Goal: Transaction & Acquisition: Purchase product/service

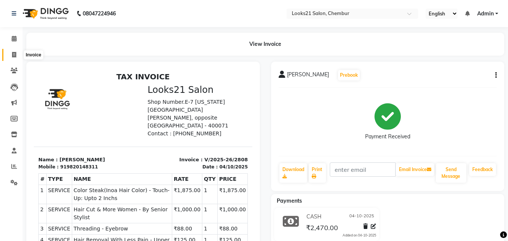
click at [14, 52] on icon at bounding box center [14, 55] width 4 height 6
select select "service"
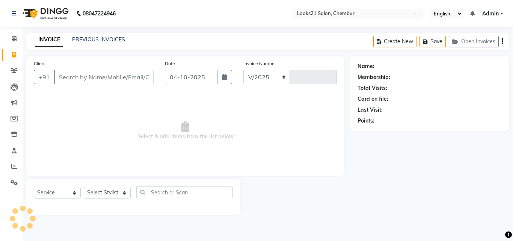
select select "844"
type input "2809"
click at [79, 80] on input "Client" at bounding box center [104, 77] width 100 height 14
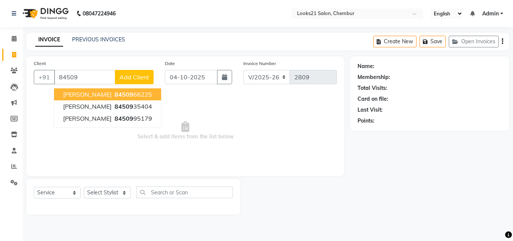
click at [135, 92] on ngb-highlight "84509 66225" at bounding box center [132, 95] width 39 height 8
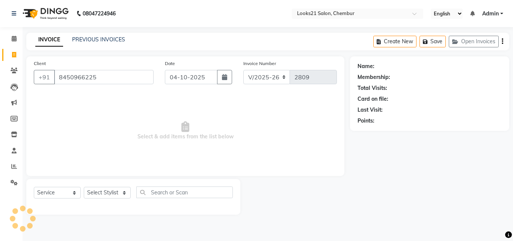
type input "8450966225"
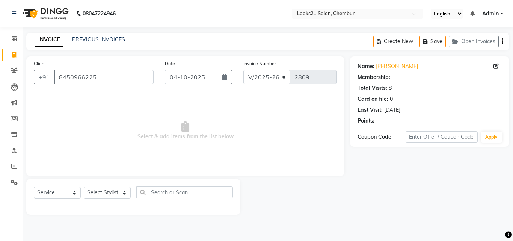
select select "1: Object"
click at [227, 135] on span "Select & add items from the list below" at bounding box center [185, 130] width 303 height 75
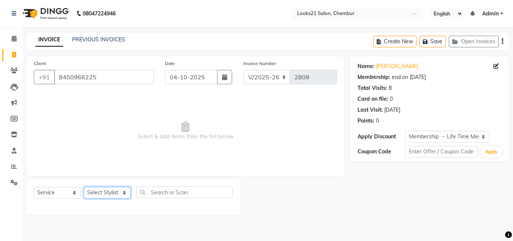
click at [102, 198] on select "Select Stylist Anwar Danish Janardhan LOOKS 21 sabiya khan Samiksha Shakil Shar…" at bounding box center [107, 193] width 47 height 12
select select "13883"
click at [84, 187] on select "Select Stylist Anwar Danish Janardhan LOOKS 21 sabiya khan Samiksha Shakil Shar…" at bounding box center [107, 193] width 47 height 12
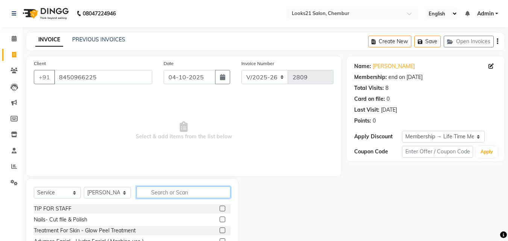
click at [178, 194] on input "text" at bounding box center [183, 192] width 94 height 12
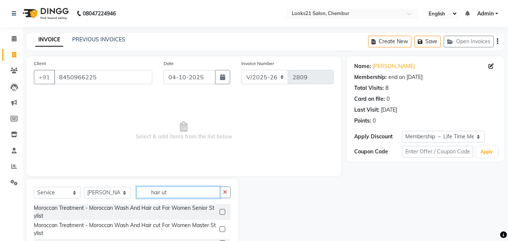
type input "hair ut"
drag, startPoint x: 203, startPoint y: 169, endPoint x: 317, endPoint y: 59, distance: 158.7
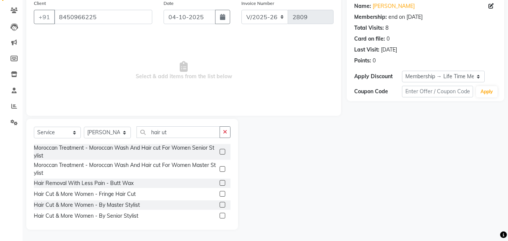
scroll to position [38, 0]
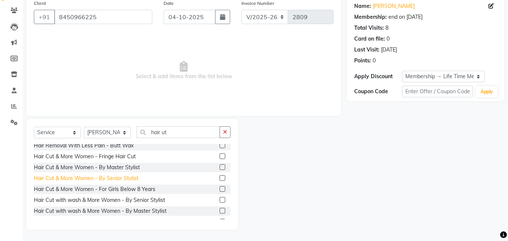
click at [113, 175] on div "Hair Cut & More Women - By Senior Stylist" at bounding box center [86, 178] width 105 height 8
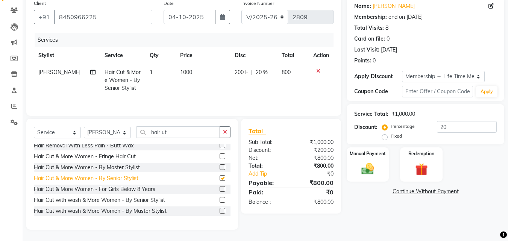
checkbox input "false"
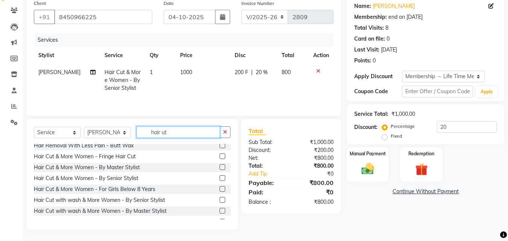
drag, startPoint x: 182, startPoint y: 131, endPoint x: 130, endPoint y: 135, distance: 51.7
click at [130, 135] on div "Select Service Product Membership Package Voucher Prepaid Gift Card Select Styl…" at bounding box center [132, 135] width 197 height 18
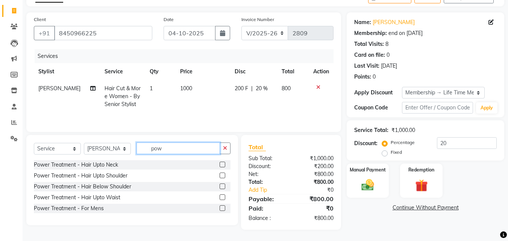
scroll to position [44, 0]
type input "pow"
click at [118, 187] on div "Power Treatment - Hair Below Shoulder" at bounding box center [82, 187] width 97 height 8
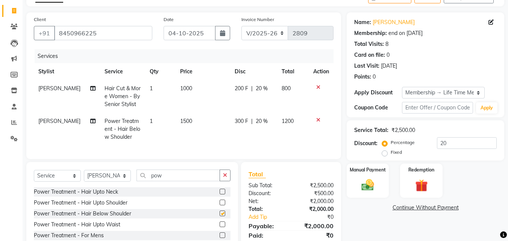
checkbox input "false"
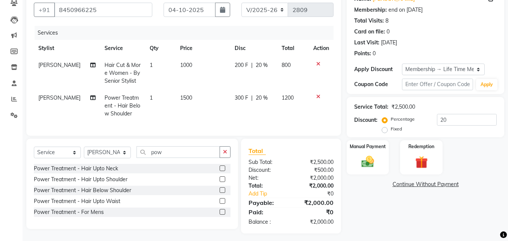
scroll to position [77, 0]
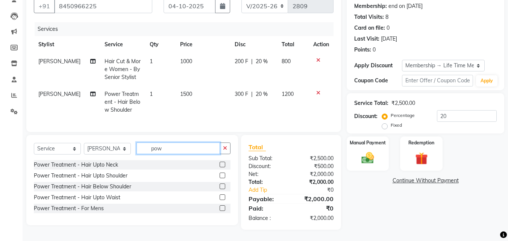
drag, startPoint x: 173, startPoint y: 150, endPoint x: 135, endPoint y: 149, distance: 38.0
click at [135, 149] on div "Select Service Product Membership Package Voucher Prepaid Gift Card Select Styl…" at bounding box center [132, 151] width 197 height 18
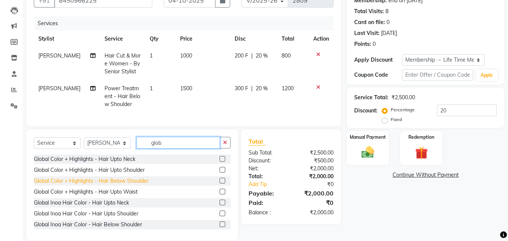
type input "glob"
click at [131, 185] on div "Global Color + Highlights - Hair Below Shoulder" at bounding box center [91, 181] width 115 height 8
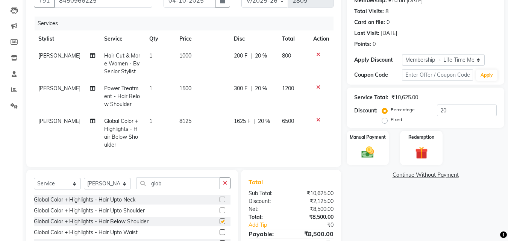
checkbox input "false"
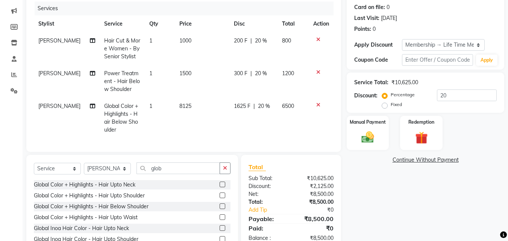
scroll to position [96, 0]
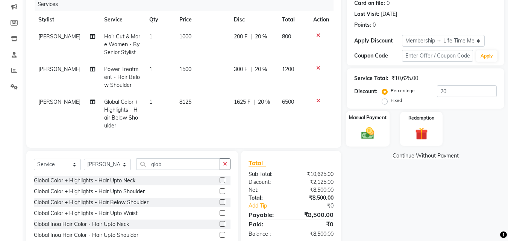
click at [366, 144] on div "Manual Payment" at bounding box center [368, 129] width 44 height 36
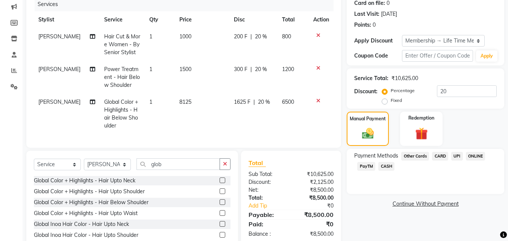
click at [440, 154] on span "CARD" at bounding box center [440, 156] width 16 height 9
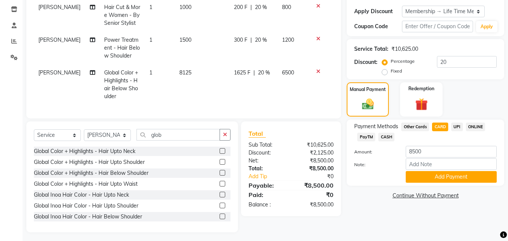
scroll to position [133, 0]
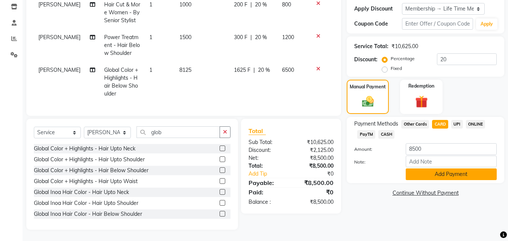
click at [455, 168] on button "Add Payment" at bounding box center [451, 174] width 91 height 12
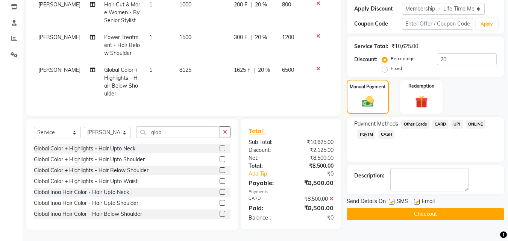
drag, startPoint x: 472, startPoint y: 211, endPoint x: 377, endPoint y: 218, distance: 95.0
click at [472, 210] on button "Checkout" at bounding box center [426, 214] width 158 height 12
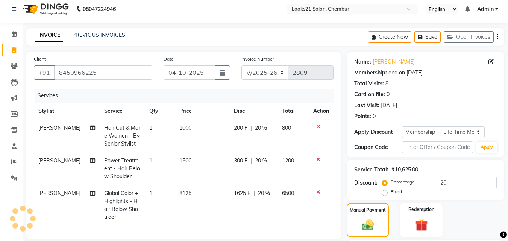
scroll to position [0, 0]
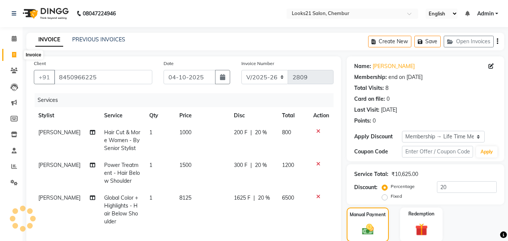
click at [14, 59] on span at bounding box center [14, 55] width 13 height 9
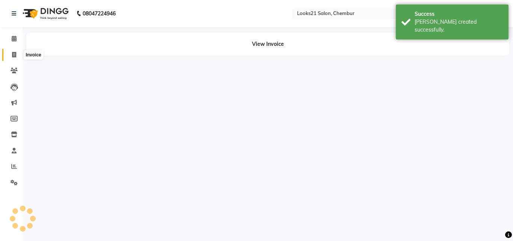
click at [11, 55] on span at bounding box center [14, 55] width 13 height 9
select select "service"
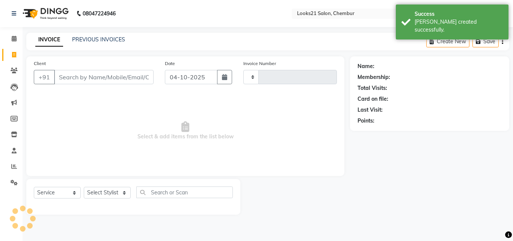
click at [109, 74] on input "Client" at bounding box center [104, 77] width 100 height 14
type input "2810"
select select "844"
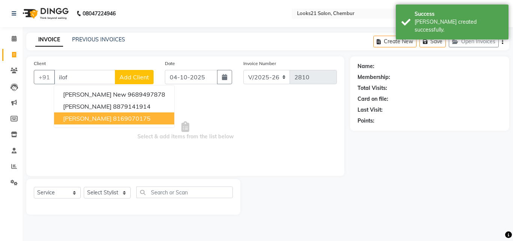
click at [93, 123] on button "Nilofar Daruwala 8169070175" at bounding box center [114, 118] width 120 height 12
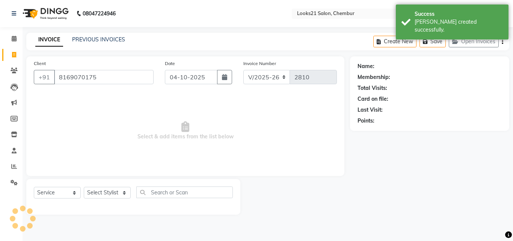
type input "8169070175"
drag, startPoint x: 106, startPoint y: 192, endPoint x: 112, endPoint y: 187, distance: 7.2
click at [106, 192] on select "Select Stylist Anwar Danish Janardhan LOOKS 21 sabiya khan Samiksha Shakil Shar…" at bounding box center [107, 193] width 47 height 12
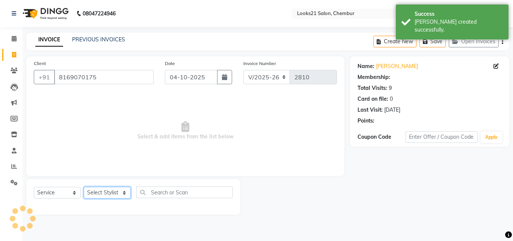
select select "1: Object"
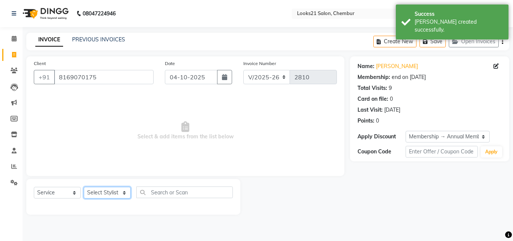
select select "13888"
click at [84, 187] on select "Select Stylist Anwar Danish Janardhan LOOKS 21 sabiya khan Samiksha Shakil Shar…" at bounding box center [107, 193] width 47 height 12
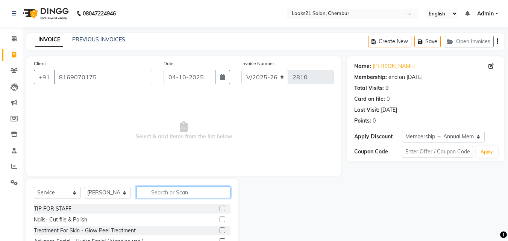
click at [158, 189] on input "text" at bounding box center [183, 192] width 94 height 12
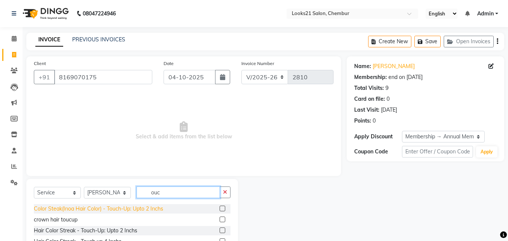
type input "ouc"
click at [140, 205] on div "Color Steak(Inoa Hair Color) - Touch-Up: Upto 2 Inchs" at bounding box center [98, 209] width 129 height 8
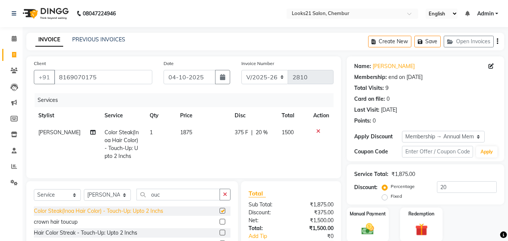
checkbox input "false"
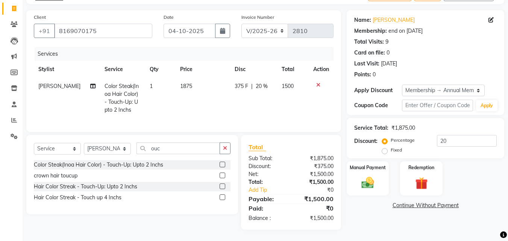
scroll to position [52, 0]
drag, startPoint x: 169, startPoint y: 147, endPoint x: 148, endPoint y: 145, distance: 21.5
click at [148, 145] on input "ouc" at bounding box center [177, 148] width 83 height 12
click at [169, 148] on input "ouc" at bounding box center [177, 148] width 83 height 12
type input "o"
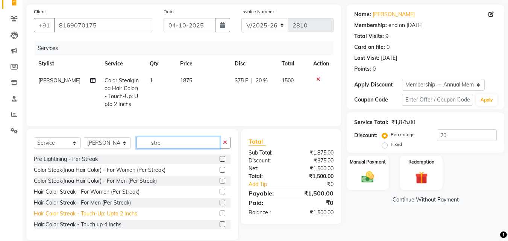
type input "stre"
click at [103, 218] on div "Hair Color Streak - Touch-Up: Upto 2 Inchs" at bounding box center [85, 214] width 103 height 8
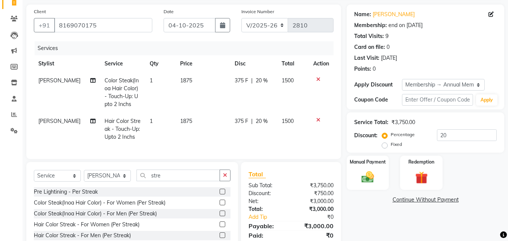
checkbox input "false"
click at [94, 207] on div "Color Steak(Inoa Hair Color) - For Women (Per Streak)" at bounding box center [100, 203] width 132 height 8
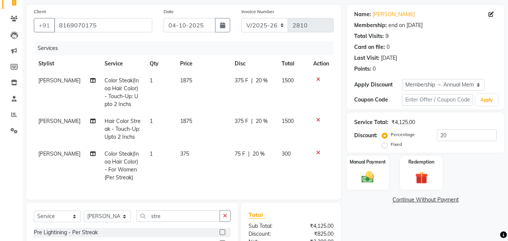
checkbox input "false"
click at [317, 120] on icon at bounding box center [318, 119] width 4 height 5
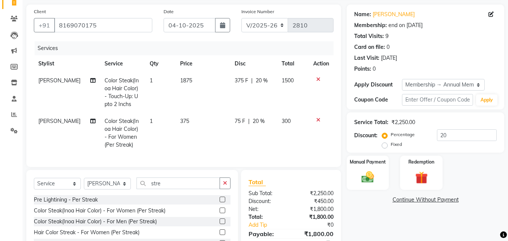
click at [180, 119] on span "375" at bounding box center [184, 121] width 9 height 7
select select "13888"
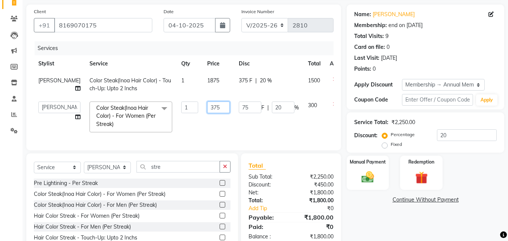
click at [207, 109] on input "375" at bounding box center [218, 107] width 23 height 12
type input "3"
type input "500"
click at [203, 124] on td "500" at bounding box center [219, 117] width 32 height 40
select select "13888"
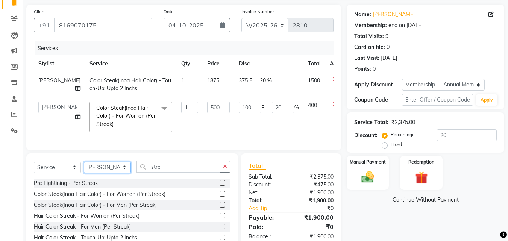
click at [110, 173] on select "Select Stylist Anwar Danish Janardhan LOOKS 21 sabiya khan Samiksha Shakil Shar…" at bounding box center [107, 168] width 47 height 12
select select "13884"
click at [84, 167] on select "Select Stylist Anwar Danish Janardhan LOOKS 21 sabiya khan Samiksha Shakil Shar…" at bounding box center [107, 168] width 47 height 12
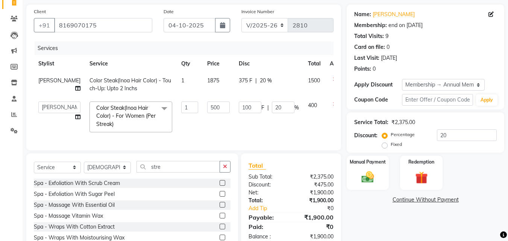
drag, startPoint x: 174, startPoint y: 179, endPoint x: 170, endPoint y: 177, distance: 4.2
click at [170, 177] on div "Select Service Product Membership Package Voucher Prepaid Gift Card Select Styl…" at bounding box center [132, 170] width 197 height 18
click at [170, 173] on input "stre" at bounding box center [177, 167] width 83 height 12
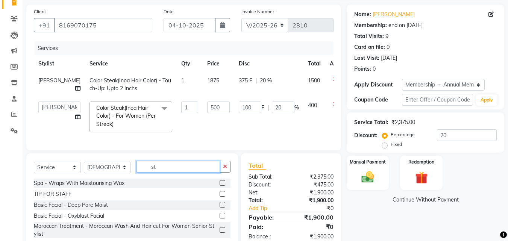
type input "s"
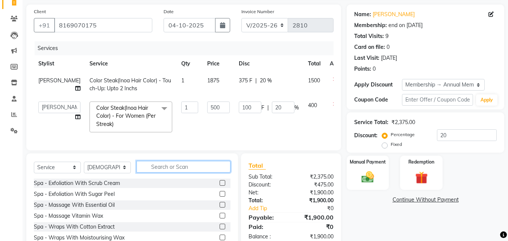
click at [170, 173] on input "text" at bounding box center [183, 167] width 94 height 12
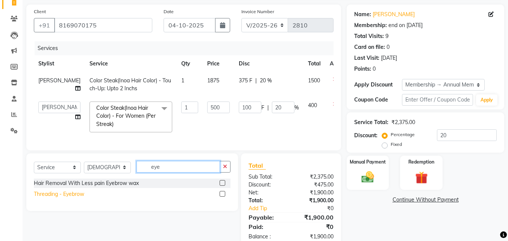
type input "eye"
click at [78, 198] on div "Threading - Eyebrow" at bounding box center [59, 194] width 50 height 8
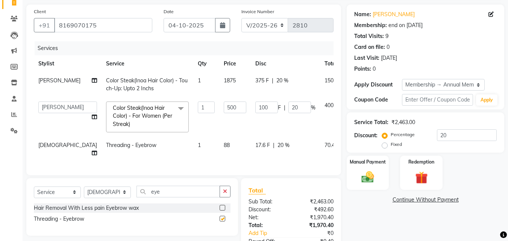
checkbox input "false"
click at [198, 142] on span "1" at bounding box center [199, 145] width 3 height 7
select select "13884"
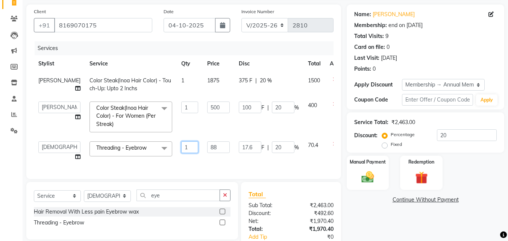
click at [181, 145] on input "1" at bounding box center [189, 147] width 17 height 12
type input "3"
click at [182, 162] on div "Services Stylist Service Qty Price Disc Total Action Shakil Color Steak(Inoa Ha…" at bounding box center [184, 106] width 300 height 130
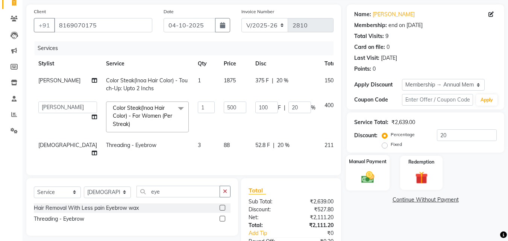
click at [382, 179] on div "Manual Payment" at bounding box center [368, 173] width 44 height 36
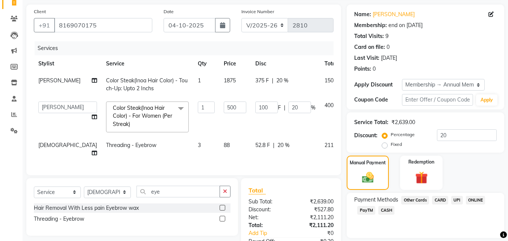
click at [503, 206] on div "Payment Methods Other Cards CARD UPI ONLINE PayTM CASH" at bounding box center [426, 215] width 158 height 45
click at [452, 130] on div "Service Total: ₹2,639.00 Discount: Percentage Fixed 20" at bounding box center [425, 132] width 142 height 34
click at [452, 130] on input "20" at bounding box center [467, 135] width 60 height 12
type input "20.1"
type input "100.5"
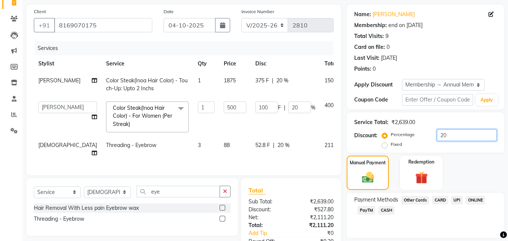
type input "20.1"
type input "20"
type input "100"
type input "20"
type input "20.03"
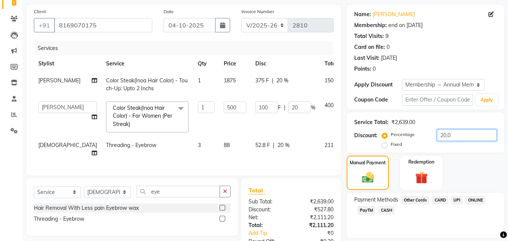
type input "100.15"
type input "20.03"
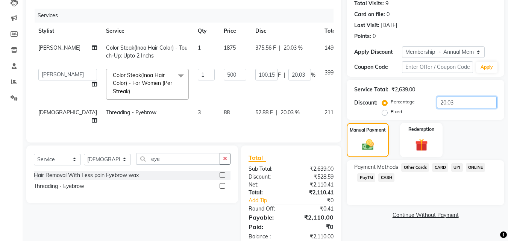
scroll to position [108, 0]
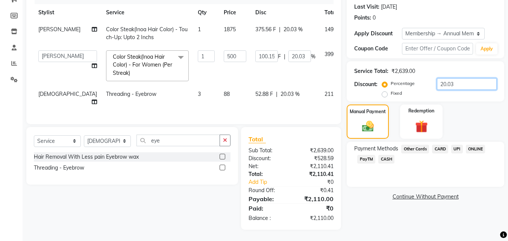
type input "20.03"
click at [382, 155] on span "CASH" at bounding box center [386, 159] width 16 height 9
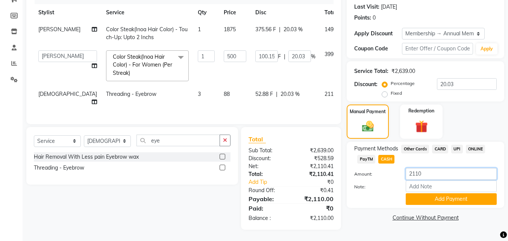
click at [428, 173] on input "2110" at bounding box center [451, 174] width 91 height 12
type input "2000"
click at [446, 193] on button "Add Payment" at bounding box center [451, 199] width 91 height 12
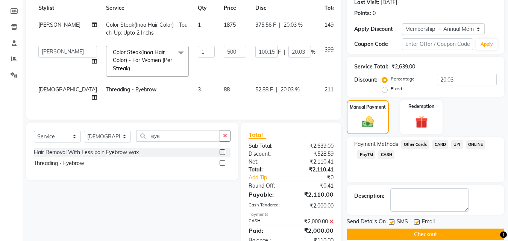
click at [456, 145] on span "UPI" at bounding box center [457, 144] width 12 height 9
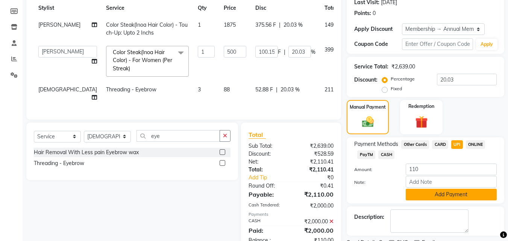
click at [442, 193] on button "Add Payment" at bounding box center [451, 195] width 91 height 12
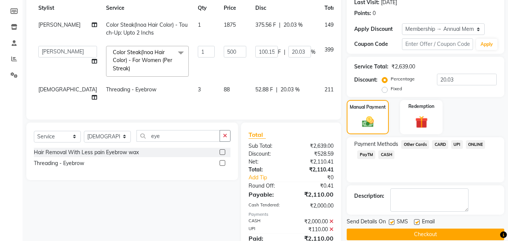
click at [461, 235] on button "Checkout" at bounding box center [426, 235] width 158 height 12
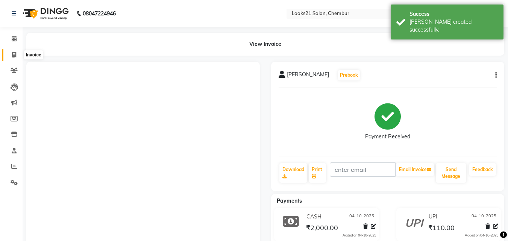
click at [11, 51] on span at bounding box center [14, 55] width 13 height 9
select select "service"
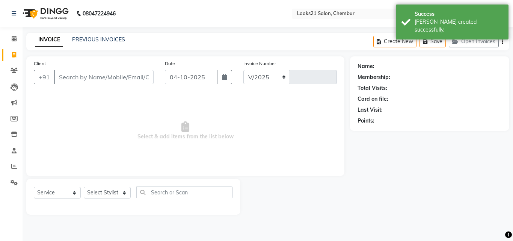
select select "844"
type input "2811"
click at [94, 80] on input "Client" at bounding box center [104, 77] width 100 height 14
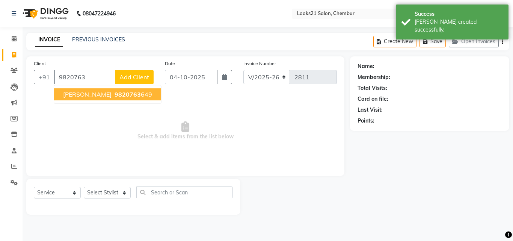
click at [106, 90] on button "Aarti Rajaraman 9820763 649" at bounding box center [107, 94] width 107 height 12
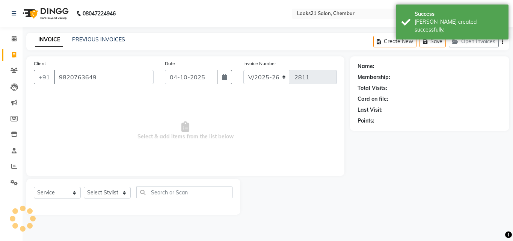
type input "9820763649"
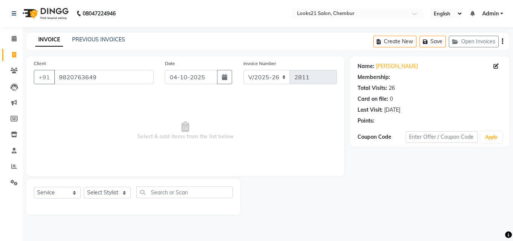
select select "1: Object"
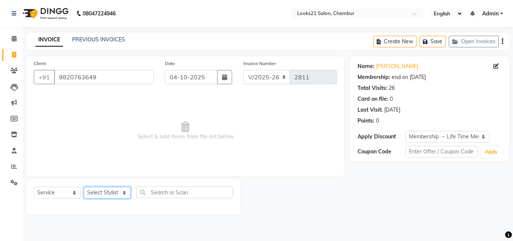
click at [92, 188] on select "Select Stylist Anwar Danish Janardhan LOOKS 21 sabiya khan Samiksha Shakil Shar…" at bounding box center [107, 193] width 47 height 12
select select "13887"
click at [84, 187] on select "Select Stylist Anwar Danish Janardhan LOOKS 21 sabiya khan Samiksha Shakil Shar…" at bounding box center [107, 193] width 47 height 12
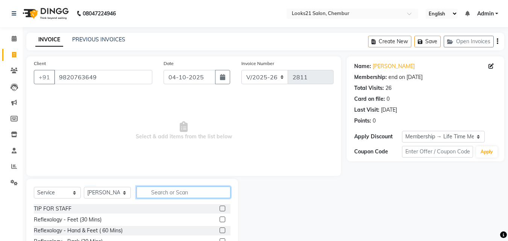
click at [173, 196] on input "text" at bounding box center [183, 192] width 94 height 12
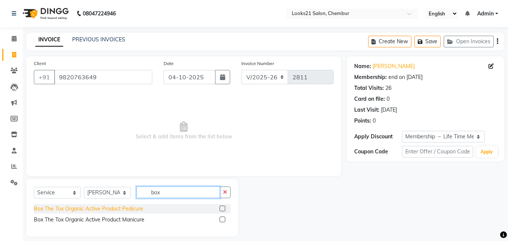
type input "box"
click at [121, 210] on div "Box The Tox Organic Active Product Pedicure" at bounding box center [88, 209] width 109 height 8
checkbox input "false"
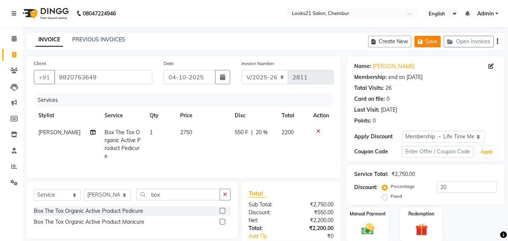
click at [425, 39] on button "Save" at bounding box center [427, 42] width 26 height 12
click at [110, 74] on input "9820763649" at bounding box center [103, 77] width 98 height 14
type input "982076364"
type input "0"
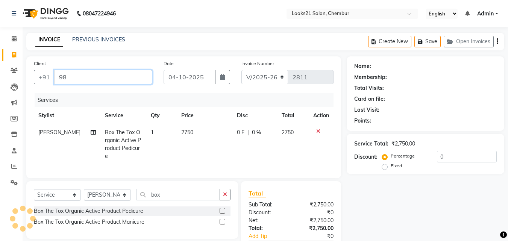
type input "9"
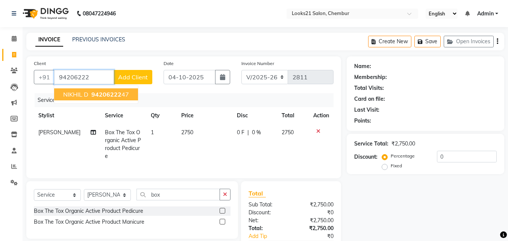
click at [107, 89] on button "NIKHIL D 94206222 47" at bounding box center [96, 94] width 84 height 12
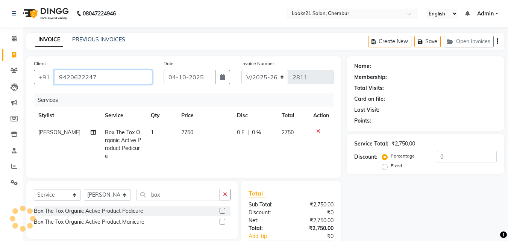
type input "9420622247"
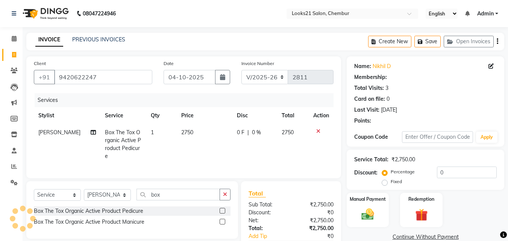
select select "1: Object"
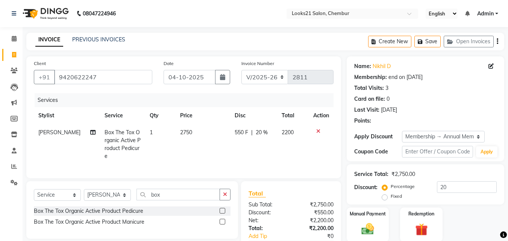
click at [318, 129] on icon at bounding box center [318, 131] width 4 height 5
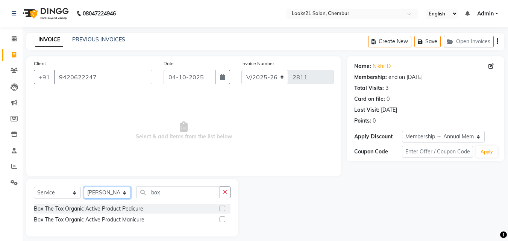
click at [98, 193] on select "Select Stylist Anwar Danish Janardhan LOOKS 21 sabiya khan Samiksha Shakil Shar…" at bounding box center [107, 193] width 47 height 12
select select "13889"
click at [84, 187] on select "Select Stylist Anwar Danish Janardhan LOOKS 21 sabiya khan Samiksha Shakil Shar…" at bounding box center [107, 193] width 47 height 12
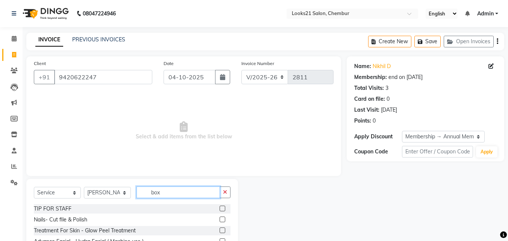
click at [168, 194] on input "box" at bounding box center [177, 192] width 83 height 12
type input "b"
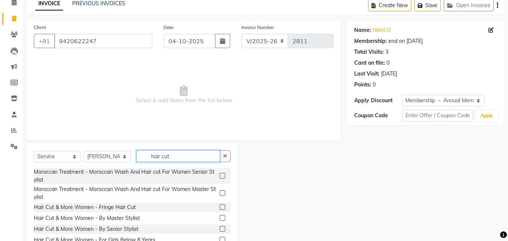
scroll to position [59, 0]
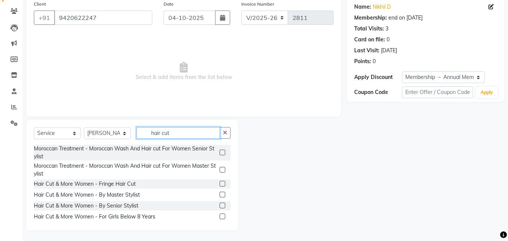
type input "hair cut"
click at [231, 220] on div "Select Service Product Membership Package Voucher Prepaid Gift Card Select Styl…" at bounding box center [132, 175] width 212 height 111
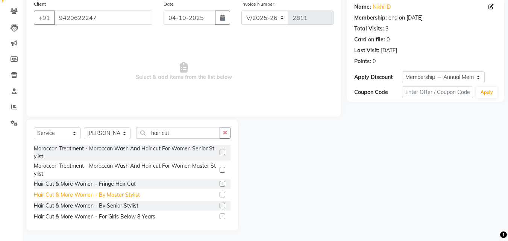
click at [110, 194] on div "Hair Cut & More Women - By Master Stylist" at bounding box center [87, 195] width 106 height 8
checkbox input "false"
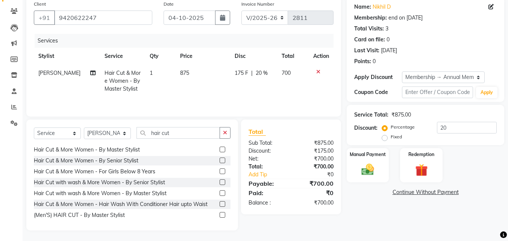
scroll to position [60, 0]
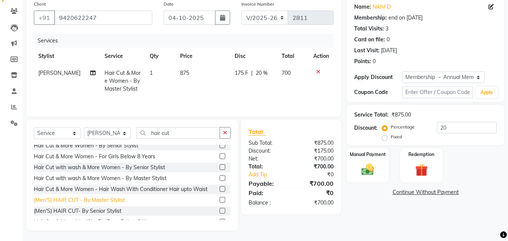
click at [112, 197] on div "(Men'S) HAIR CUT - By Master Stylist" at bounding box center [79, 200] width 91 height 8
checkbox input "false"
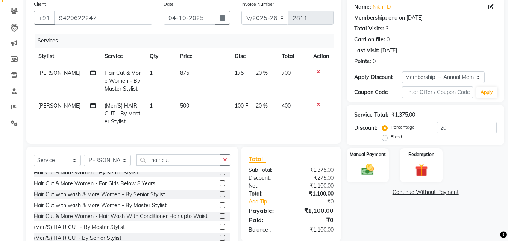
click at [316, 72] on icon at bounding box center [318, 71] width 4 height 5
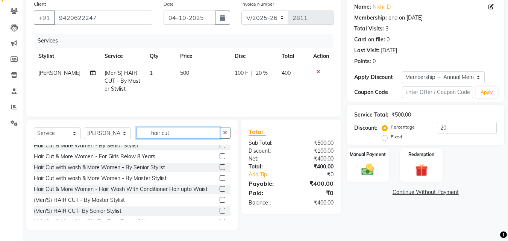
click at [173, 130] on input "hair cut" at bounding box center [177, 133] width 83 height 12
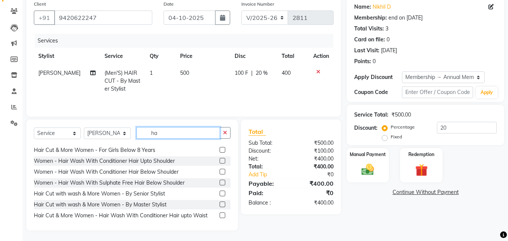
type input "h"
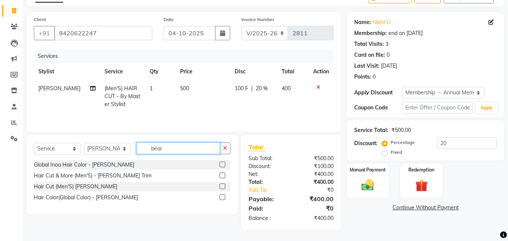
scroll to position [44, 0]
type input "bear"
click at [77, 190] on div "Hair Cut (Men'S) BEARD" at bounding box center [75, 187] width 83 height 8
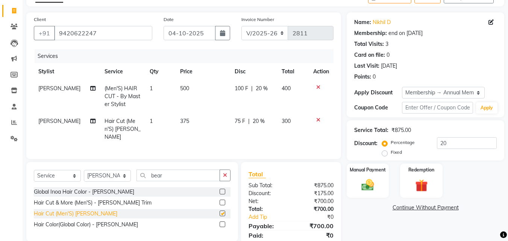
checkbox input "false"
click at [360, 180] on img at bounding box center [367, 184] width 21 height 15
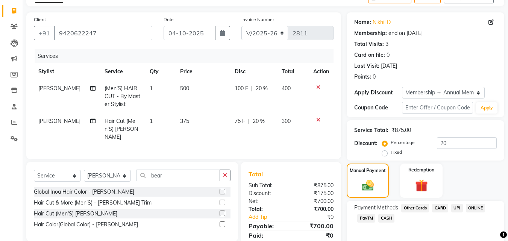
click at [457, 206] on span "UPI" at bounding box center [457, 208] width 12 height 9
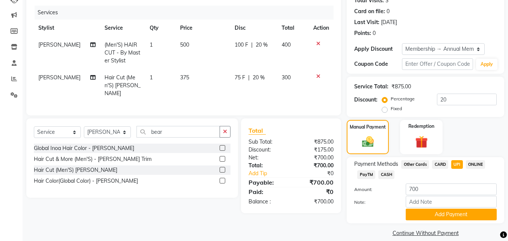
scroll to position [89, 0]
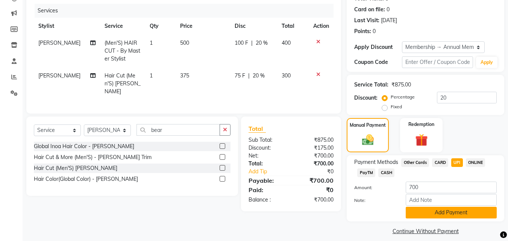
click at [471, 213] on button "Add Payment" at bounding box center [451, 213] width 91 height 12
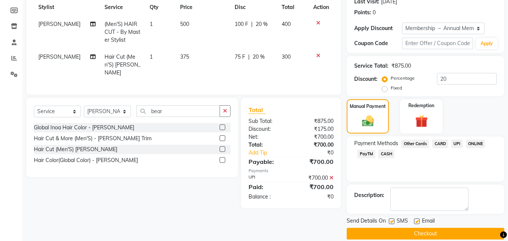
scroll to position [117, 0]
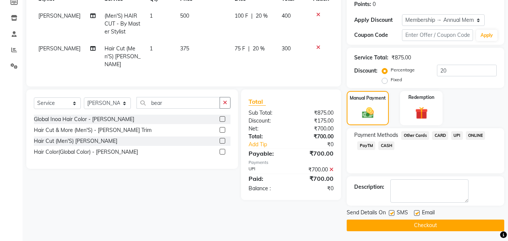
click at [483, 229] on button "Checkout" at bounding box center [426, 226] width 158 height 12
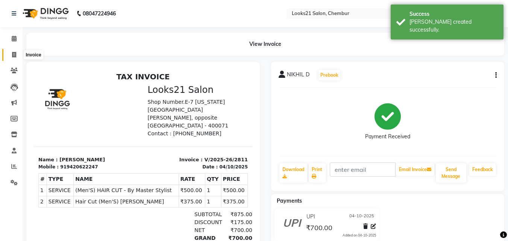
click at [15, 52] on icon at bounding box center [14, 55] width 4 height 6
select select "service"
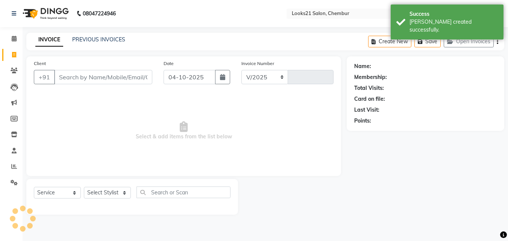
select select "844"
type input "2812"
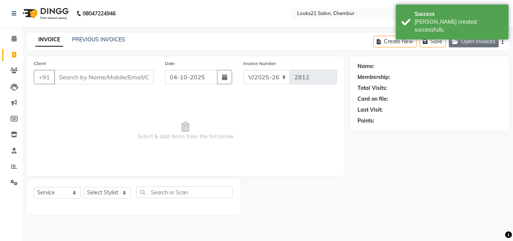
click at [477, 42] on button "Open Invoices" at bounding box center [474, 42] width 50 height 12
click at [483, 41] on button "Open Invoices" at bounding box center [474, 42] width 50 height 12
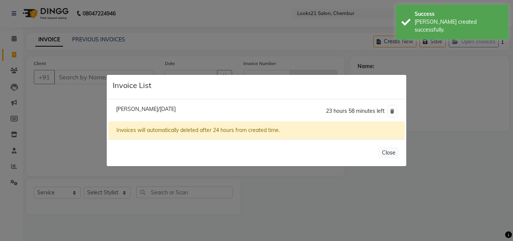
click at [160, 110] on span "Aarti Rajaraman/04 October 2025" at bounding box center [146, 109] width 60 height 7
type input "9820763649"
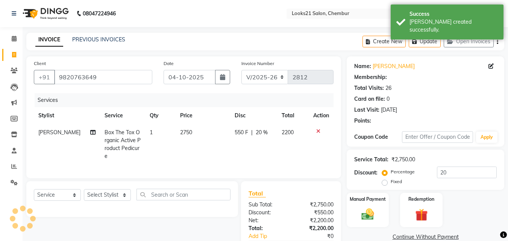
type input "0"
select select "1: Object"
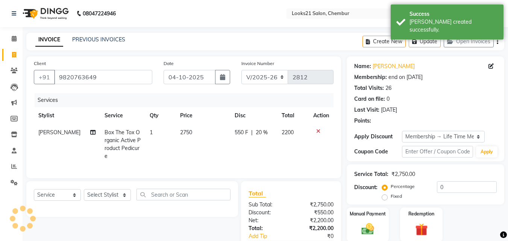
type input "20"
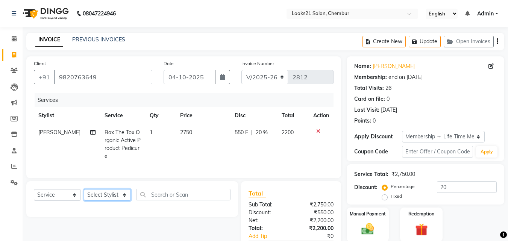
click at [91, 191] on select "Select Stylist Anwar Danish Janardhan LOOKS 21 sabiya khan Samiksha Shakil Shar…" at bounding box center [107, 195] width 47 height 12
select select "85921"
click at [84, 189] on select "Select Stylist Anwar Danish Janardhan LOOKS 21 sabiya khan Samiksha Shakil Shar…" at bounding box center [107, 195] width 47 height 12
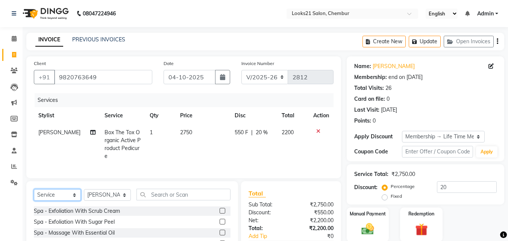
click at [41, 191] on select "Select Service Product Membership Package Voucher Prepaid Gift Card" at bounding box center [57, 195] width 47 height 12
click at [34, 189] on select "Select Service Product Membership Package Voucher Prepaid Gift Card" at bounding box center [57, 195] width 47 height 12
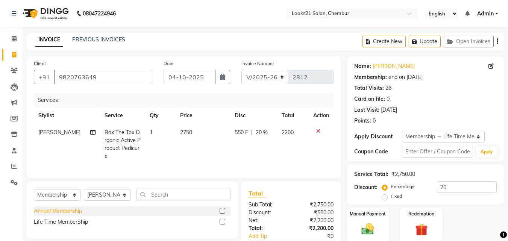
click at [40, 211] on div "Annual Membership" at bounding box center [58, 211] width 48 height 8
select select "select"
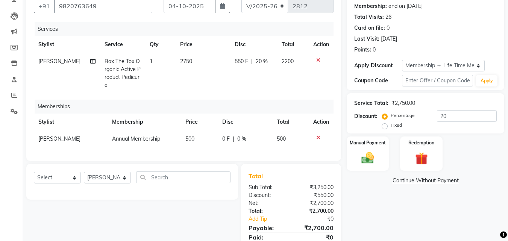
scroll to position [98, 0]
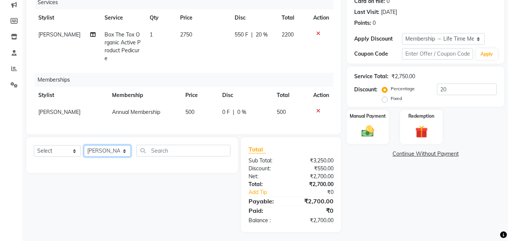
click at [103, 148] on select "Select Stylist Anwar Danish Janardhan LOOKS 21 sabiya khan Samiksha Shakil Shar…" at bounding box center [107, 151] width 47 height 12
select select "86086"
click at [84, 145] on select "Select Stylist Anwar Danish Janardhan LOOKS 21 sabiya khan Samiksha Shakil Shar…" at bounding box center [107, 151] width 47 height 12
click at [32, 147] on div "Select Service Product Package Voucher Prepaid Gift Card Select Stylist Anwar D…" at bounding box center [132, 155] width 212 height 36
click at [37, 148] on select "Select Service Product Package Voucher Prepaid Gift Card" at bounding box center [57, 151] width 47 height 12
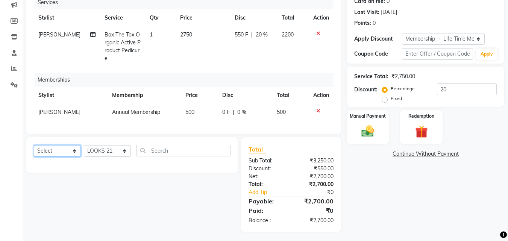
select select "product"
click at [34, 145] on select "Select Service Product Package Voucher Prepaid Gift Card" at bounding box center [57, 151] width 47 height 12
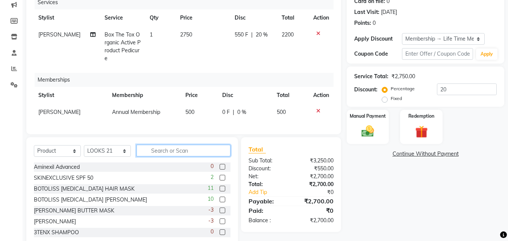
click at [180, 147] on input "text" at bounding box center [183, 151] width 94 height 12
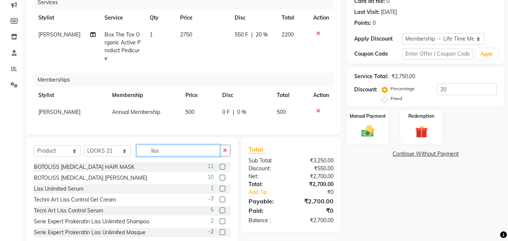
scroll to position [1, 0]
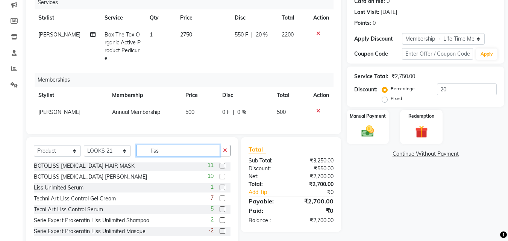
click at [181, 151] on input "liss" at bounding box center [177, 151] width 83 height 12
type input "liss"
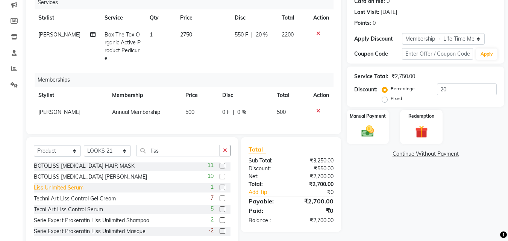
click at [71, 185] on div "Liss Unlmited Serum" at bounding box center [59, 188] width 50 height 8
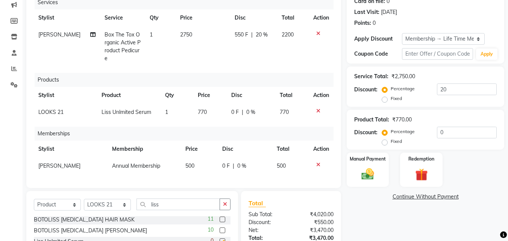
checkbox input "false"
click at [203, 109] on span "770" at bounding box center [202, 112] width 9 height 7
select select "86086"
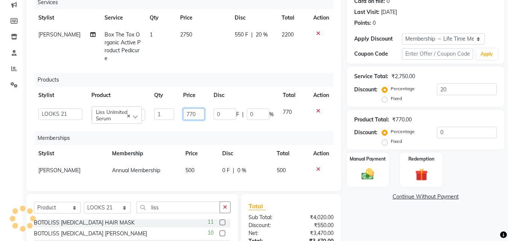
click at [196, 113] on input "770" at bounding box center [193, 114] width 21 height 12
type input "7"
type input "890"
click at [189, 124] on div "Services Stylist Service Qty Price Disc Total Action Janardhan Box The Tox Orga…" at bounding box center [184, 89] width 300 height 188
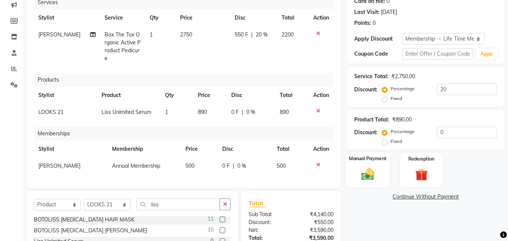
click at [362, 165] on div "Manual Payment" at bounding box center [368, 170] width 44 height 36
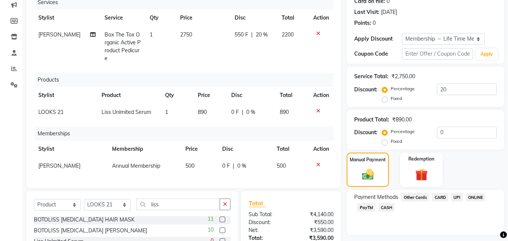
click at [441, 196] on span "CARD" at bounding box center [440, 197] width 16 height 9
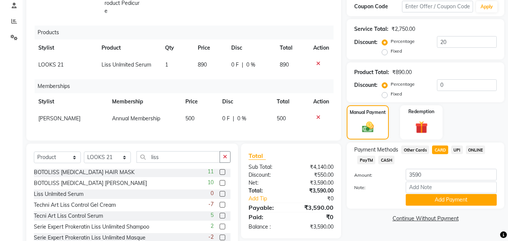
scroll to position [161, 0]
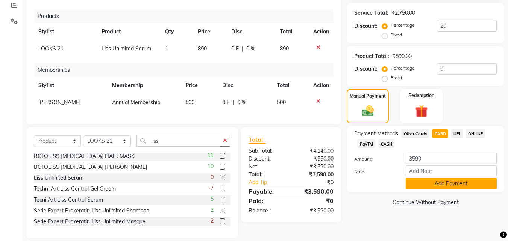
click at [462, 184] on button "Add Payment" at bounding box center [451, 184] width 91 height 12
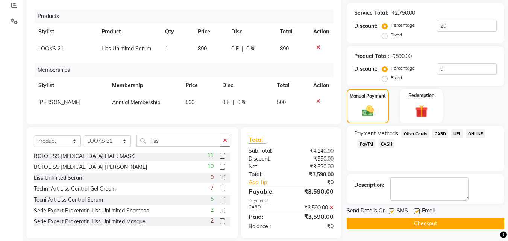
click at [482, 217] on div "Send Details On SMS Email Checkout" at bounding box center [426, 218] width 158 height 23
click at [473, 221] on button "Checkout" at bounding box center [426, 224] width 158 height 12
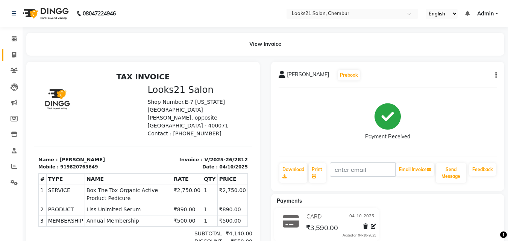
click at [13, 49] on link "Invoice" at bounding box center [11, 55] width 18 height 12
select select "service"
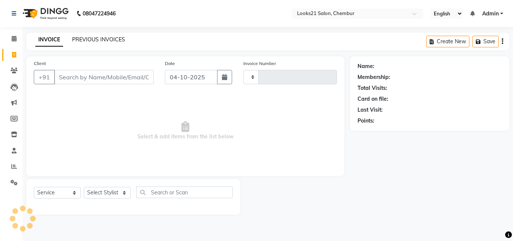
click at [103, 41] on link "PREVIOUS INVOICES" at bounding box center [98, 39] width 53 height 7
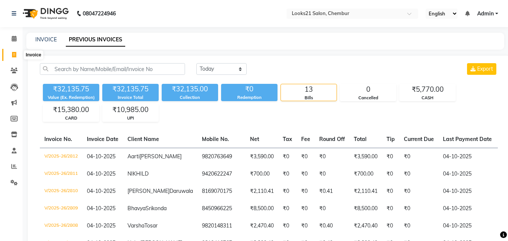
click at [10, 58] on span at bounding box center [14, 55] width 13 height 9
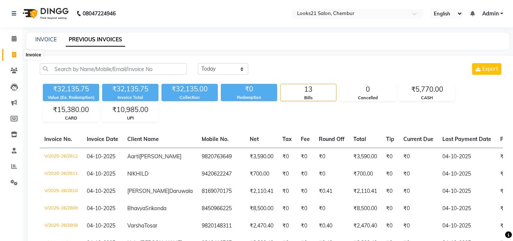
select select "service"
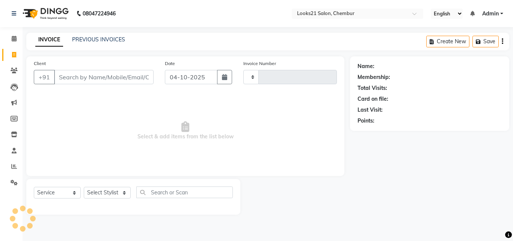
type input "2813"
click at [103, 77] on input "Client" at bounding box center [104, 77] width 100 height 14
select select "844"
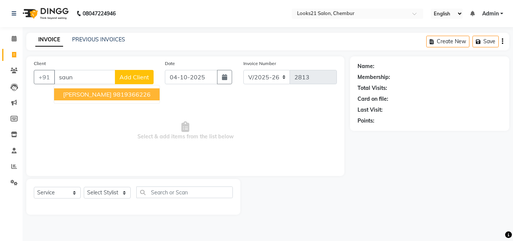
click at [112, 94] on span "Mrs Saunhita Manek" at bounding box center [87, 95] width 48 height 8
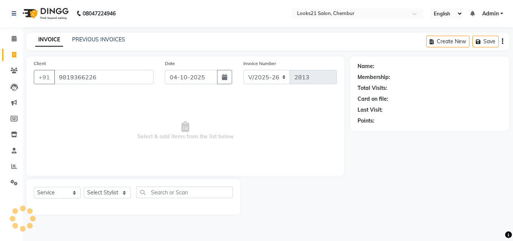
type input "9819366226"
select select "1: Object"
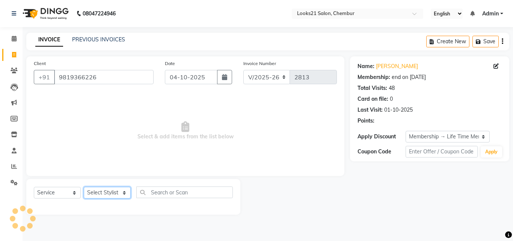
click at [111, 190] on select "Select Stylist Anwar Danish Janardhan LOOKS 21 sabiya khan Samiksha Shakil Shar…" at bounding box center [107, 193] width 47 height 12
select select "13882"
click at [84, 187] on select "Select Stylist Anwar Danish Janardhan LOOKS 21 sabiya khan Samiksha Shakil Shar…" at bounding box center [107, 193] width 47 height 12
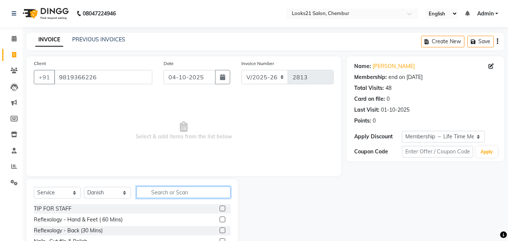
click at [195, 194] on input "text" at bounding box center [183, 192] width 94 height 12
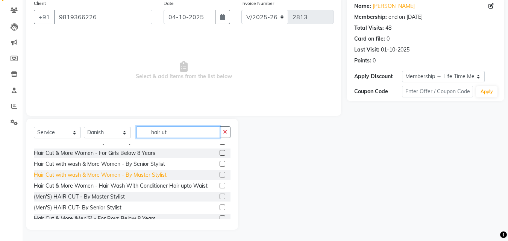
scroll to position [75, 0]
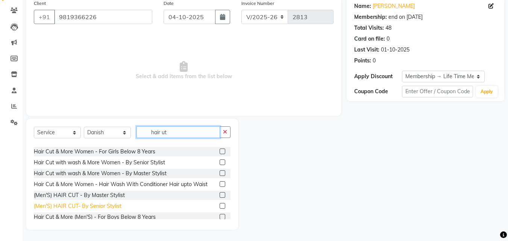
type input "hair ut"
click at [105, 203] on div "(Men'S) HAIR CUT- By Senior Stylist" at bounding box center [78, 206] width 88 height 8
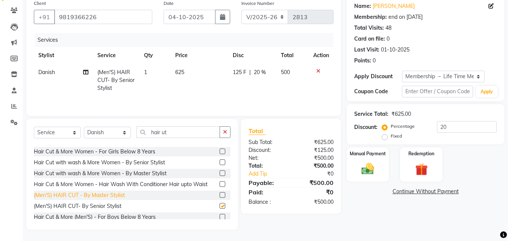
checkbox input "false"
click at [362, 169] on img at bounding box center [367, 168] width 21 height 15
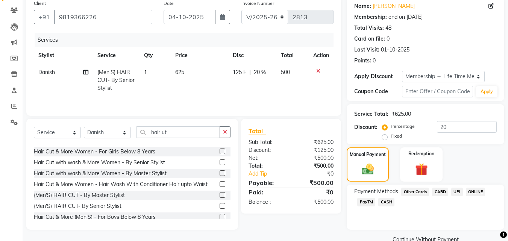
click at [453, 190] on span "UPI" at bounding box center [457, 192] width 12 height 9
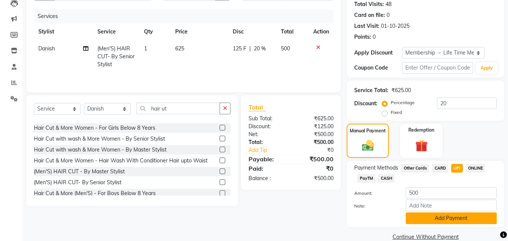
scroll to position [97, 0]
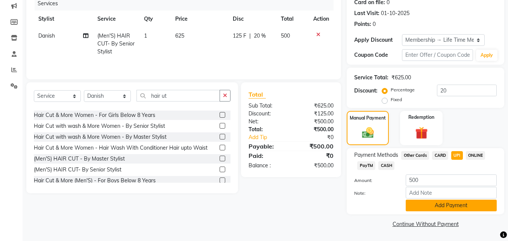
click at [461, 201] on button "Add Payment" at bounding box center [451, 206] width 91 height 12
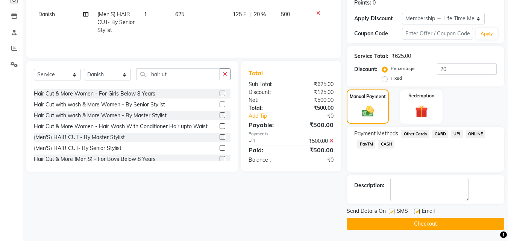
click at [460, 222] on button "Checkout" at bounding box center [426, 224] width 158 height 12
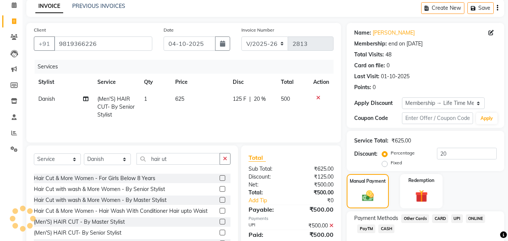
scroll to position [0, 0]
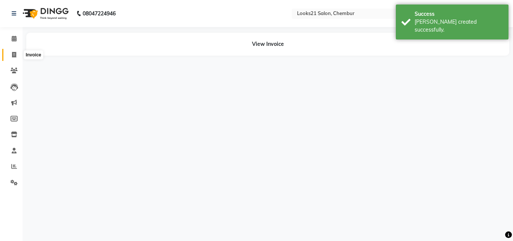
click at [13, 56] on icon at bounding box center [14, 55] width 4 height 6
select select "service"
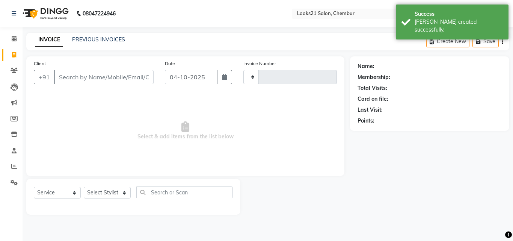
type input "2814"
select select "844"
click at [117, 80] on input "Client" at bounding box center [104, 77] width 100 height 14
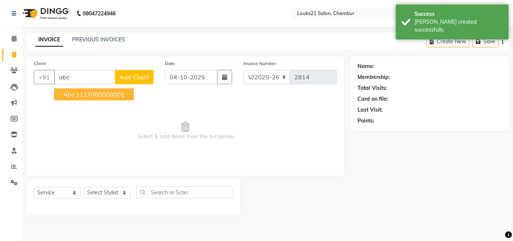
click at [105, 91] on ngb-highlight "1127000000001" at bounding box center [100, 95] width 49 height 8
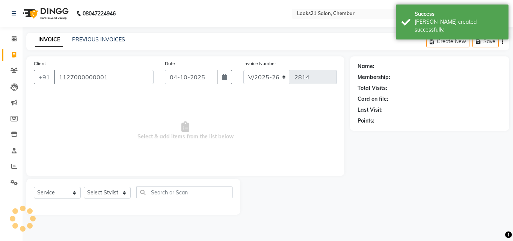
type input "1127000000001"
click at [100, 196] on select "Select Stylist Anwar Danish Janardhan LOOKS 21 sabiya khan Samiksha Shakil Shar…" at bounding box center [107, 193] width 47 height 12
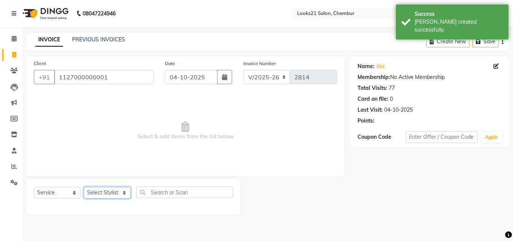
select select "86086"
click at [84, 187] on select "Select Stylist Anwar Danish Janardhan LOOKS 21 sabiya khan Samiksha Shakil Shar…" at bounding box center [107, 193] width 47 height 12
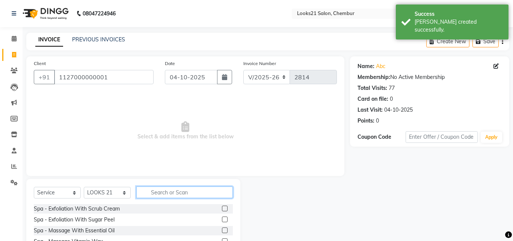
click at [186, 189] on input "text" at bounding box center [184, 192] width 97 height 12
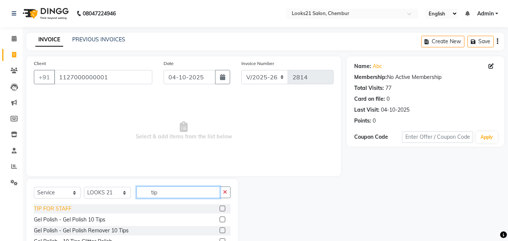
type input "tip"
click at [65, 209] on div "TIP FOR STAFF" at bounding box center [53, 209] width 38 height 8
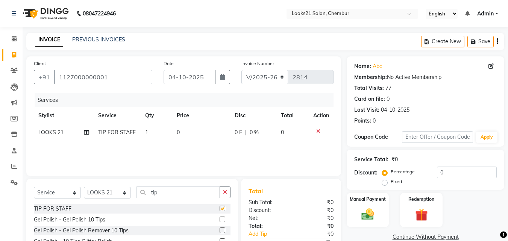
checkbox input "false"
click at [172, 138] on td "0" at bounding box center [201, 132] width 58 height 17
select select "86086"
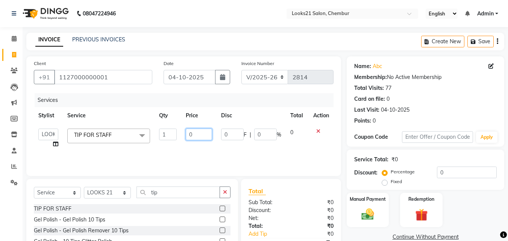
drag, startPoint x: 197, startPoint y: 130, endPoint x: 172, endPoint y: 128, distance: 25.7
click at [172, 128] on tr "Anwar Danish Janardhan LOOKS 21 sabiya khan Samiksha Shakil Sharif Ahmed Shradd…" at bounding box center [184, 138] width 300 height 29
type input "50"
click at [173, 146] on div "Services Stylist Service Qty Price Disc Total Action Anwar Danish Janardhan LOO…" at bounding box center [184, 130] width 300 height 75
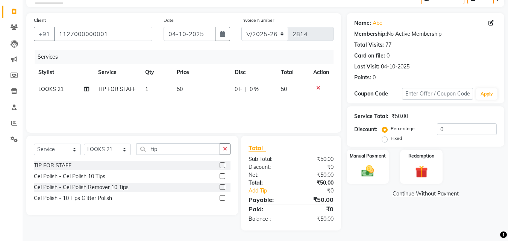
scroll to position [44, 0]
click at [376, 165] on img at bounding box center [367, 170] width 21 height 15
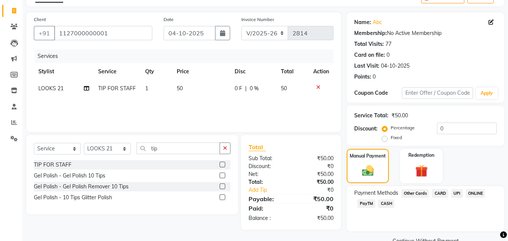
click at [456, 194] on span "UPI" at bounding box center [457, 193] width 12 height 9
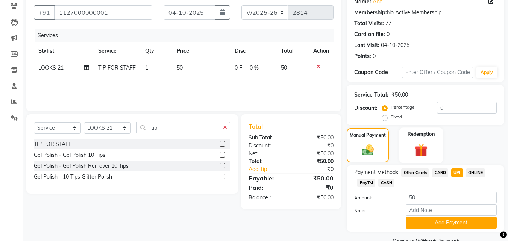
scroll to position [82, 0]
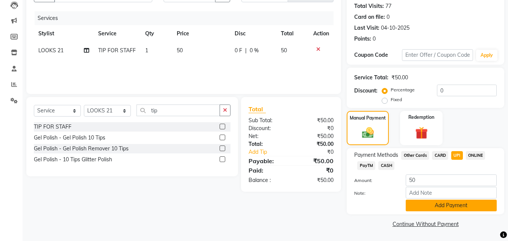
click at [437, 202] on button "Add Payment" at bounding box center [451, 206] width 91 height 12
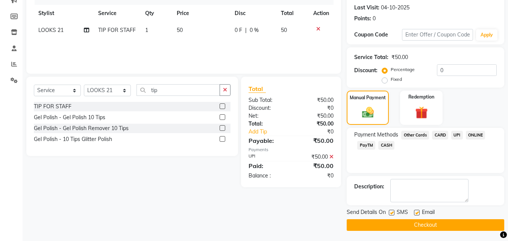
scroll to position [103, 0]
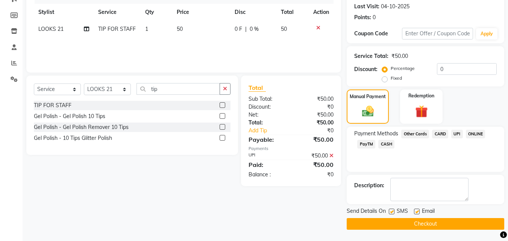
click at [479, 229] on button "Checkout" at bounding box center [426, 224] width 158 height 12
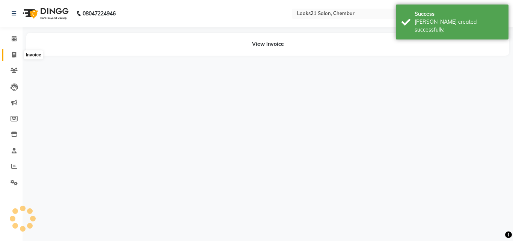
click at [18, 54] on span at bounding box center [14, 55] width 13 height 9
select select "service"
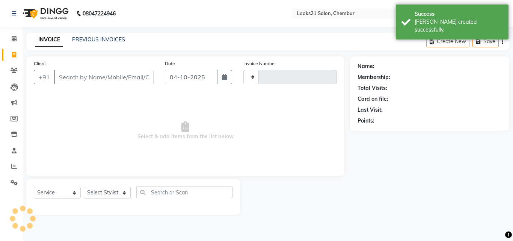
type input "2815"
select select "844"
click at [98, 199] on div "Select Service Product Membership Package Voucher Prepaid Gift Card Select Styl…" at bounding box center [133, 195] width 199 height 18
click at [101, 192] on select "Select Stylist" at bounding box center [107, 193] width 47 height 12
select select "13882"
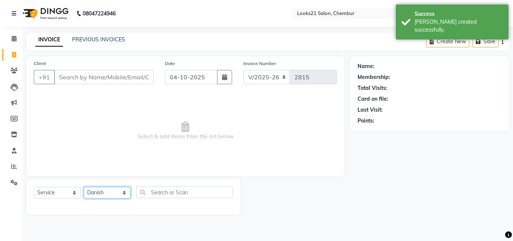
click at [84, 187] on select "Select Stylist Anwar Danish Janardhan LOOKS 21 sabiya khan Samiksha Shakil Shar…" at bounding box center [107, 193] width 47 height 12
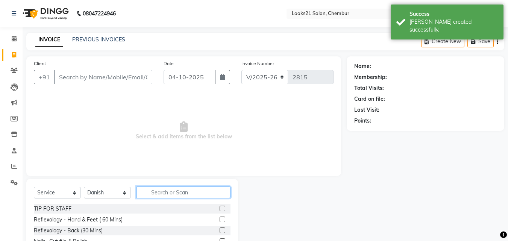
click at [177, 195] on input "text" at bounding box center [183, 192] width 94 height 12
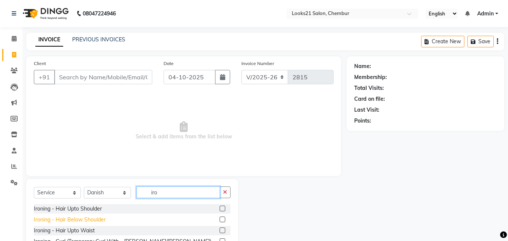
type input "iro"
click at [44, 218] on div "Ironing - Hair Below Shoulder" at bounding box center [70, 220] width 72 height 8
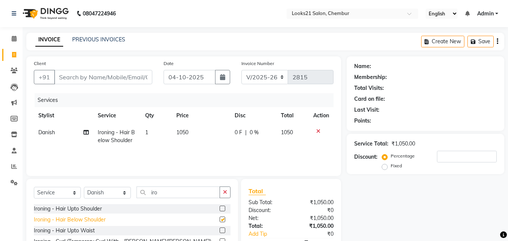
checkbox input "false"
click at [452, 161] on input "number" at bounding box center [467, 157] width 60 height 12
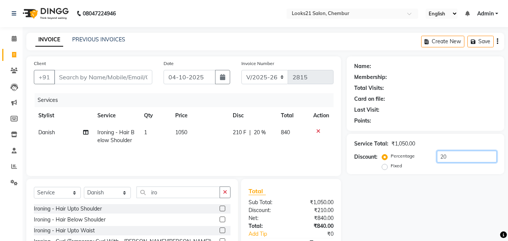
type input "20"
click at [188, 185] on div "Select Service Product Membership Package Voucher Prepaid Gift Card Select Styl…" at bounding box center [132, 218] width 212 height 79
click at [16, 55] on icon at bounding box center [14, 55] width 4 height 6
select select "service"
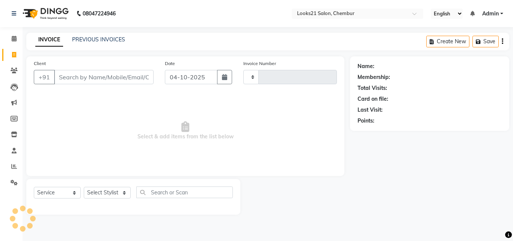
type input "2815"
select select "844"
click at [91, 79] on input "Client" at bounding box center [104, 77] width 100 height 14
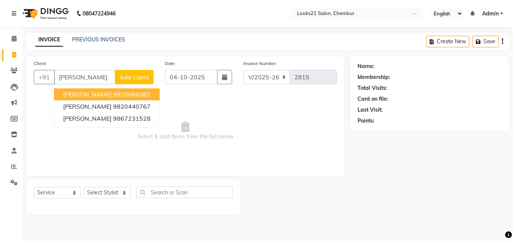
click at [113, 91] on ngb-highlight "9820066082" at bounding box center [132, 95] width 38 height 8
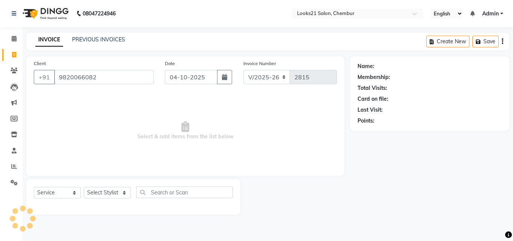
type input "9820066082"
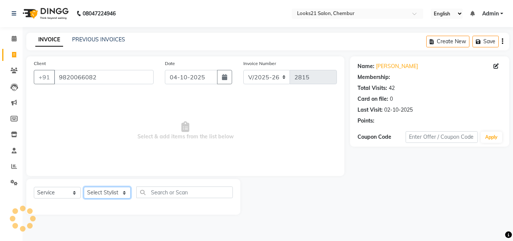
click at [112, 194] on select "Select Stylist Anwar Danish Janardhan LOOKS 21 sabiya khan Samiksha Shakil Shar…" at bounding box center [107, 193] width 47 height 12
select select "1: Object"
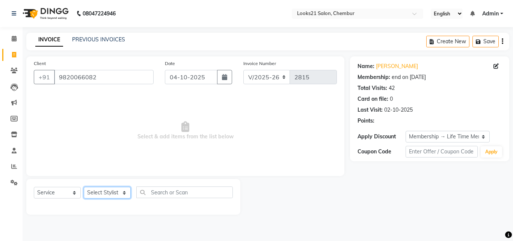
select select "13885"
click at [84, 187] on select "Select Stylist Anwar Danish Janardhan LOOKS 21 sabiya khan Samiksha Shakil Shar…" at bounding box center [107, 193] width 47 height 12
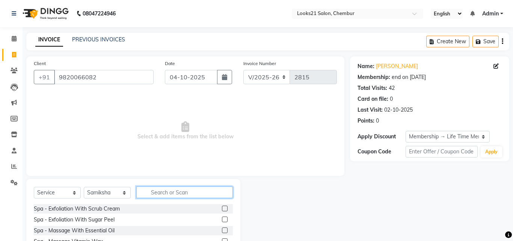
click at [175, 190] on input "text" at bounding box center [184, 192] width 97 height 12
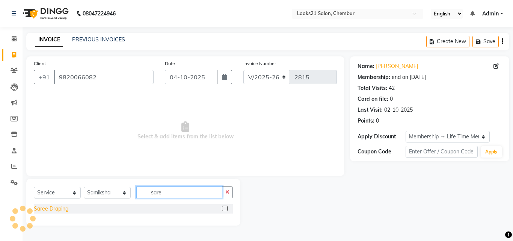
type input "sare"
click at [67, 208] on div "Saree Draping" at bounding box center [51, 209] width 35 height 8
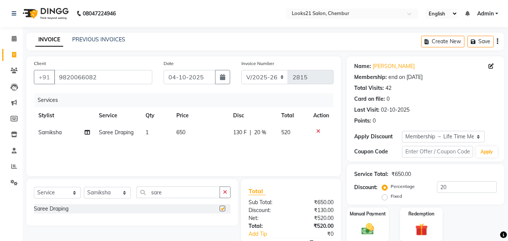
checkbox input "false"
click at [182, 126] on td "650" at bounding box center [200, 132] width 57 height 17
select select "13885"
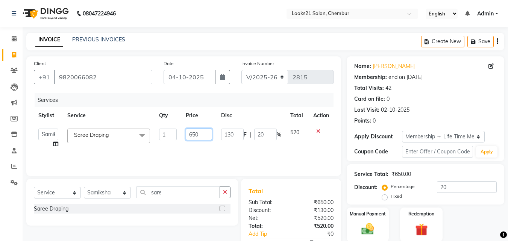
drag, startPoint x: 203, startPoint y: 133, endPoint x: 170, endPoint y: 132, distance: 33.5
click at [170, 133] on tr "Anwar Danish Janardhan LOOKS 21 sabiya khan Samiksha Shakil Sharif Ahmed Shradd…" at bounding box center [184, 138] width 300 height 29
type input "625"
click at [162, 154] on div "Services Stylist Service Qty Price Disc Total Action Anwar Danish Janardhan LOO…" at bounding box center [184, 130] width 300 height 75
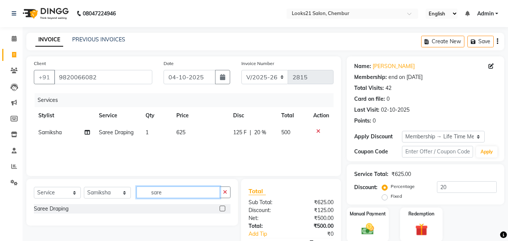
drag, startPoint x: 174, startPoint y: 192, endPoint x: 137, endPoint y: 192, distance: 37.2
click at [137, 192] on input "sare" at bounding box center [177, 192] width 83 height 12
type input "mak"
click at [53, 212] on div "Party Makeup" at bounding box center [51, 209] width 34 height 8
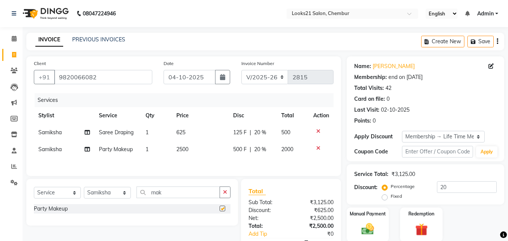
checkbox input "false"
click at [185, 149] on span "2500" at bounding box center [182, 149] width 12 height 7
select select "13885"
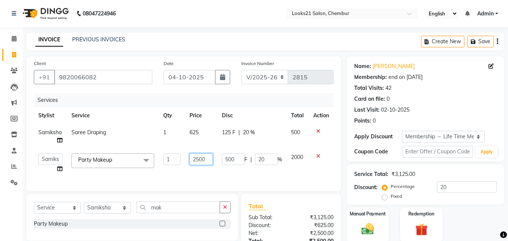
drag, startPoint x: 211, startPoint y: 157, endPoint x: 185, endPoint y: 157, distance: 25.2
click at [186, 157] on td "2500" at bounding box center [201, 163] width 32 height 29
type input "3500"
click at [195, 168] on div "Services Stylist Service Qty Price Disc Total Action Samiksha Saree Draping 1 6…" at bounding box center [184, 138] width 300 height 90
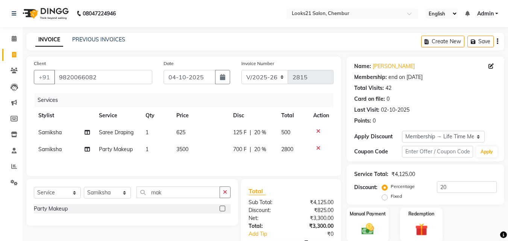
click at [189, 150] on td "3500" at bounding box center [200, 149] width 57 height 17
select select "13885"
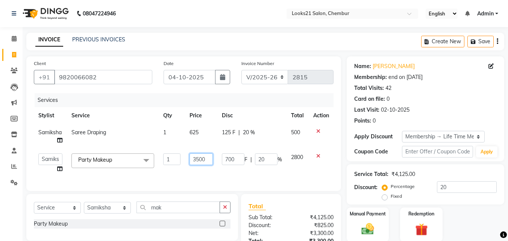
drag, startPoint x: 212, startPoint y: 158, endPoint x: 162, endPoint y: 155, distance: 50.4
click at [162, 155] on tr "Anwar Danish Janardhan LOOKS 21 sabiya khan Samiksha Shakil Sharif Ahmed Shradd…" at bounding box center [184, 163] width 300 height 29
type input "3750"
click at [169, 167] on div "Services Stylist Service Qty Price Disc Total Action Samiksha Saree Draping 1 6…" at bounding box center [184, 138] width 300 height 90
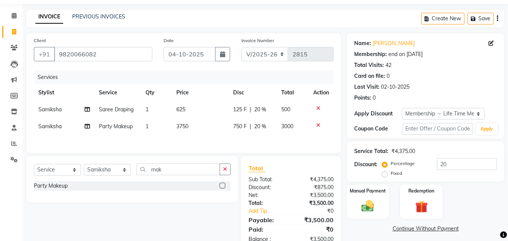
scroll to position [45, 0]
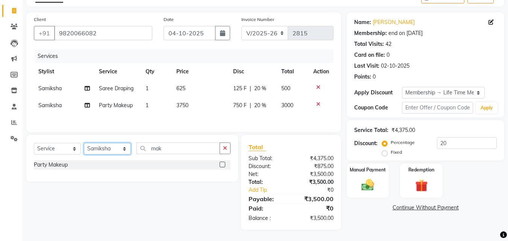
click at [92, 145] on select "Select Stylist Anwar Danish Janardhan LOOKS 21 sabiya khan Samiksha Shakil Shar…" at bounding box center [107, 149] width 47 height 12
select select "13888"
click at [84, 143] on select "Select Stylist Anwar Danish Janardhan LOOKS 21 sabiya khan Samiksha Shakil Shar…" at bounding box center [107, 149] width 47 height 12
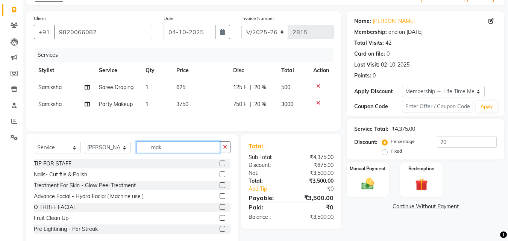
click at [135, 145] on div "Select Service Product Membership Package Voucher Prepaid Gift Card Select Styl…" at bounding box center [132, 150] width 197 height 18
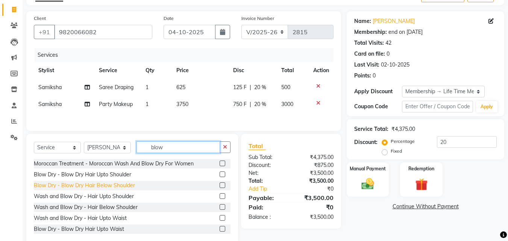
type input "blow"
click at [108, 184] on div "Blow Dry - Blow Dry Hair Below Shoulder" at bounding box center [84, 186] width 101 height 8
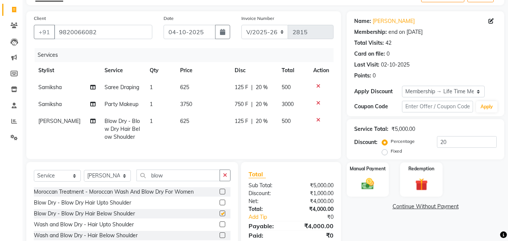
checkbox input "false"
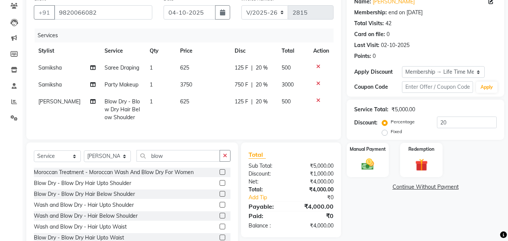
scroll to position [94, 0]
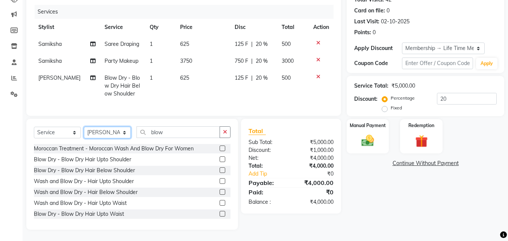
click at [94, 128] on select "Select Stylist Anwar Danish Janardhan LOOKS 21 sabiya khan Samiksha Shakil Shar…" at bounding box center [107, 133] width 47 height 12
select select "86086"
click at [84, 127] on select "Select Stylist Anwar Danish Janardhan LOOKS 21 sabiya khan Samiksha Shakil Shar…" at bounding box center [107, 133] width 47 height 12
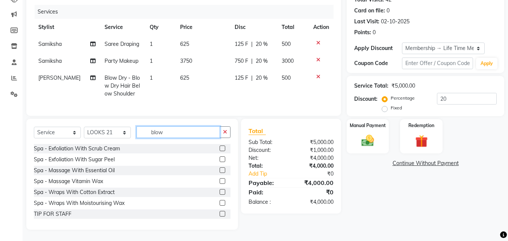
click at [140, 133] on input "blow" at bounding box center [177, 132] width 83 height 12
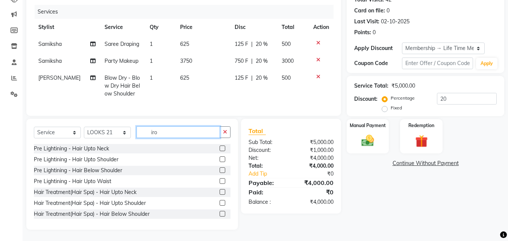
scroll to position [78, 0]
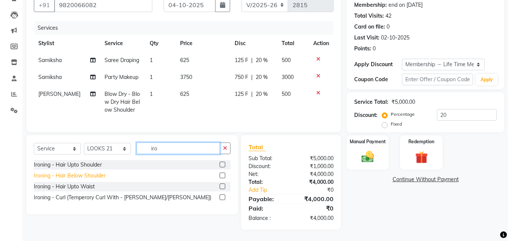
type input "iro"
click at [98, 175] on div "Ironing - Hair Below Shoulder" at bounding box center [70, 176] width 72 height 8
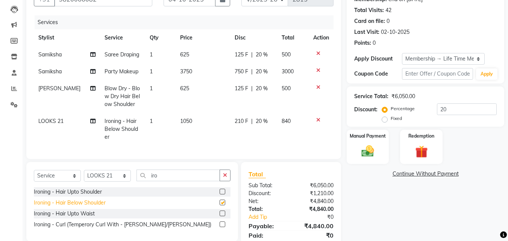
checkbox input "false"
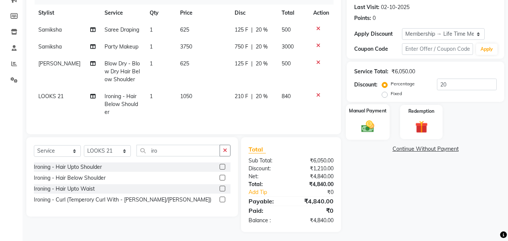
click at [369, 121] on img at bounding box center [367, 126] width 21 height 15
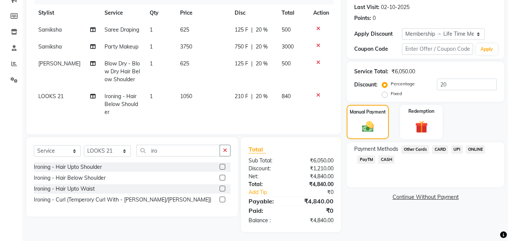
click at [391, 158] on span "CASH" at bounding box center [386, 159] width 16 height 9
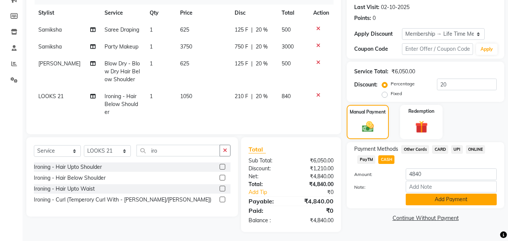
click at [427, 198] on button "Add Payment" at bounding box center [451, 200] width 91 height 12
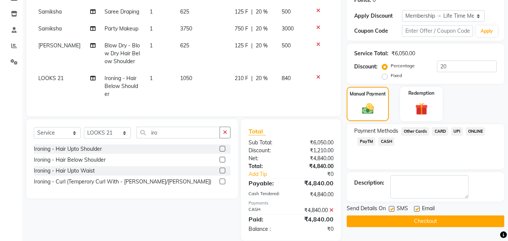
scroll to position [129, 0]
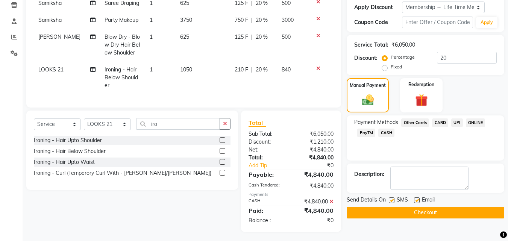
click at [443, 214] on button "Checkout" at bounding box center [426, 213] width 158 height 12
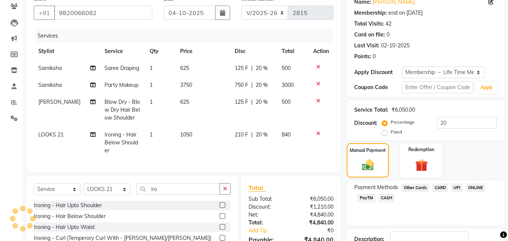
scroll to position [0, 0]
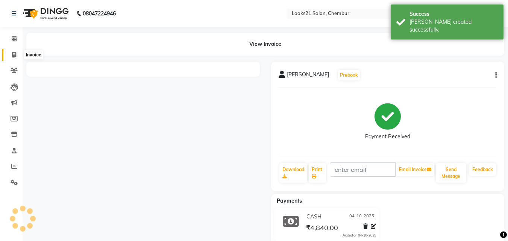
click at [12, 53] on span at bounding box center [14, 55] width 13 height 9
select select "service"
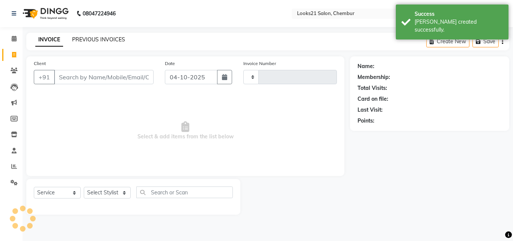
click at [102, 41] on link "PREVIOUS INVOICES" at bounding box center [98, 39] width 53 height 7
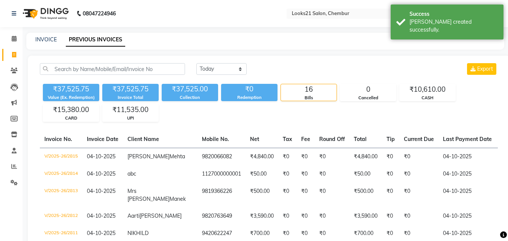
scroll to position [38, 0]
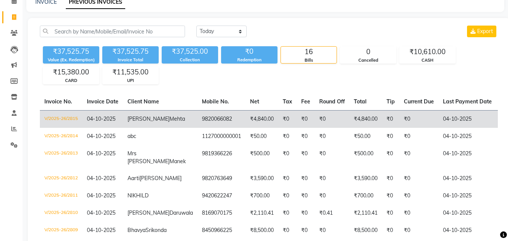
click at [197, 126] on td "9820066082" at bounding box center [221, 119] width 48 height 18
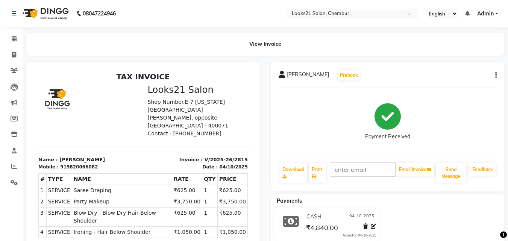
click at [495, 74] on button "button" at bounding box center [494, 75] width 5 height 8
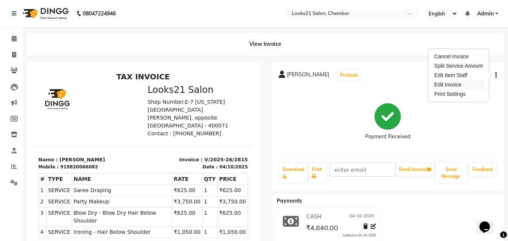
click at [437, 83] on div "Edit Invoice" at bounding box center [458, 84] width 51 height 9
select select "service"
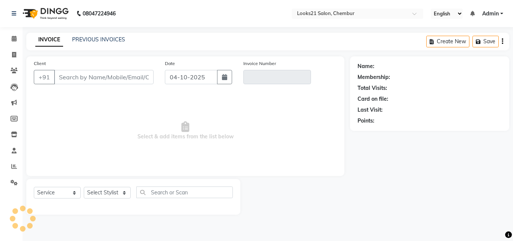
type input "9820066082"
type input "V/2025-26/2815"
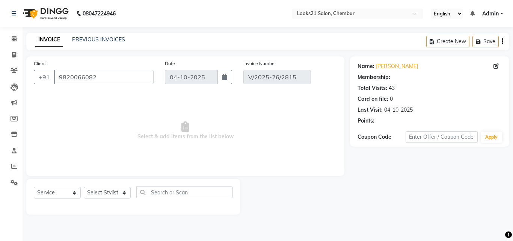
select select "1: Object"
select select "select"
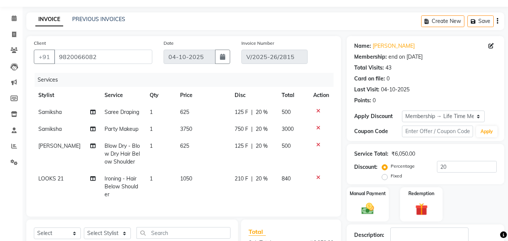
scroll to position [38, 0]
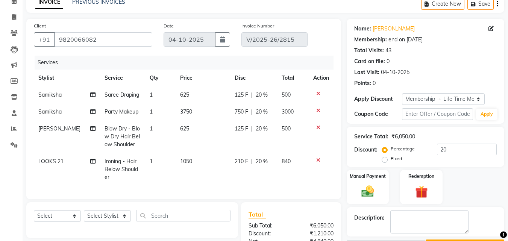
click at [42, 158] on td "LOOKS 21" at bounding box center [67, 169] width 66 height 33
select select "86086"
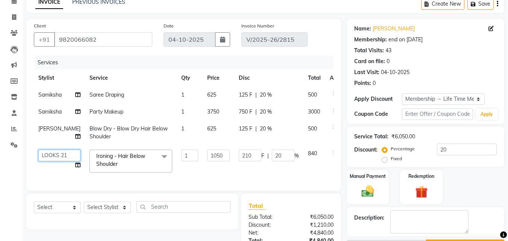
click at [45, 161] on select "Anwar Danish Janardhan LOOKS 21 sabiya khan Samiksha Shakil Sharif Ahmed Shradd…" at bounding box center [59, 156] width 42 height 12
select select "13882"
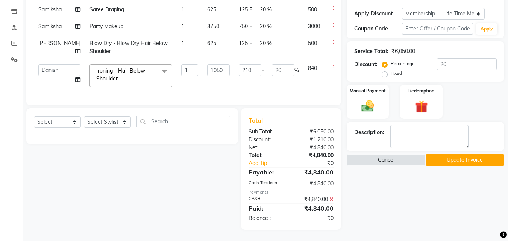
scroll to position [144, 0]
click at [457, 154] on button "Update Invoice" at bounding box center [465, 160] width 79 height 12
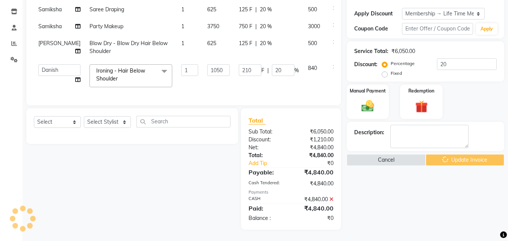
scroll to position [0, 0]
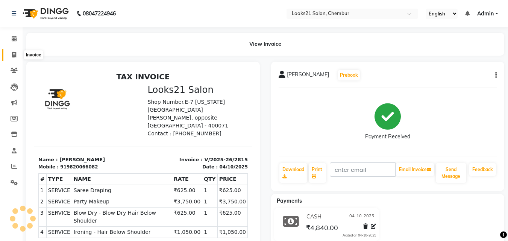
click at [14, 59] on span at bounding box center [14, 55] width 13 height 9
select select "service"
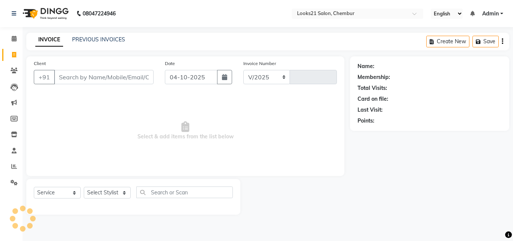
select select "844"
type input "2816"
click at [89, 37] on link "PREVIOUS INVOICES" at bounding box center [98, 39] width 53 height 7
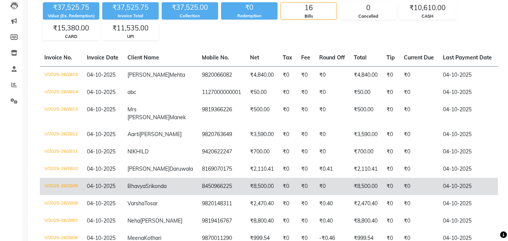
scroll to position [75, 0]
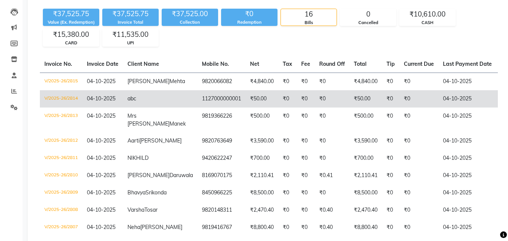
click at [162, 96] on td "abc" at bounding box center [160, 98] width 74 height 17
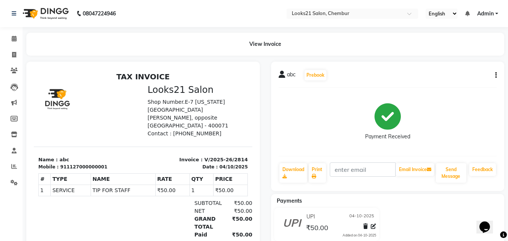
click at [495, 76] on icon "button" at bounding box center [496, 75] width 2 height 0
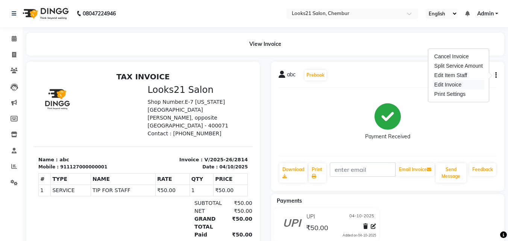
click at [460, 84] on div "Edit Invoice" at bounding box center [458, 84] width 51 height 9
select select "service"
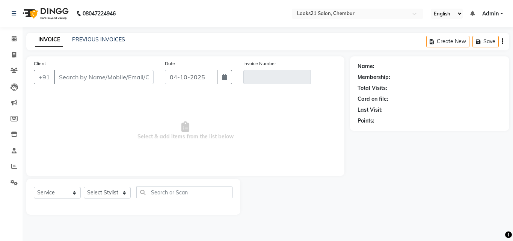
type input "1127000000001"
type input "V/2025-26/2814"
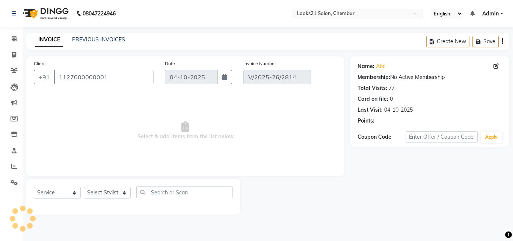
select select "select"
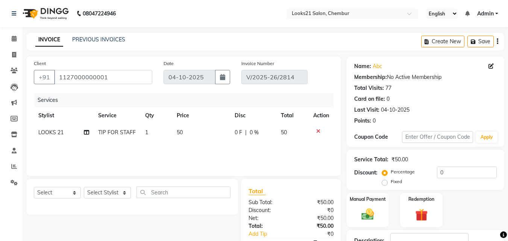
click at [178, 132] on span "50" at bounding box center [180, 132] width 6 height 7
select select "86086"
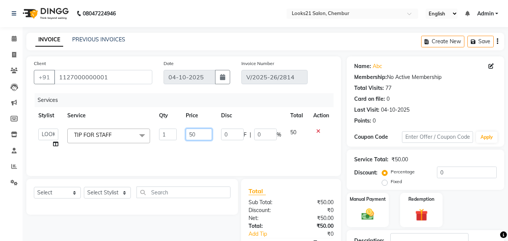
drag, startPoint x: 201, startPoint y: 131, endPoint x: 189, endPoint y: 127, distance: 13.2
click at [189, 127] on td "50" at bounding box center [198, 138] width 35 height 29
type input "150"
click at [205, 150] on div "Services Stylist Service Qty Price Disc Total Action Anwar Danish Janardhan LOO…" at bounding box center [184, 130] width 300 height 75
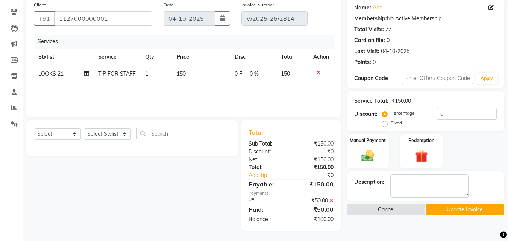
scroll to position [60, 0]
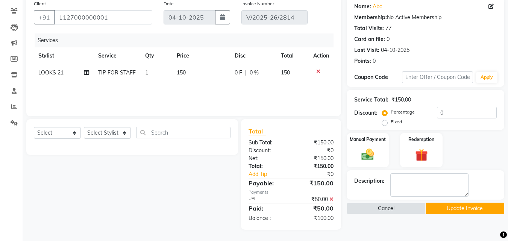
click at [332, 200] on icon at bounding box center [331, 199] width 4 height 5
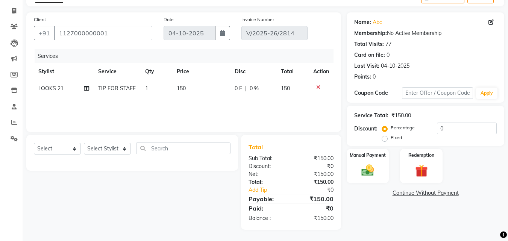
scroll to position [44, 0]
click at [381, 166] on div "Manual Payment" at bounding box center [368, 166] width 44 height 36
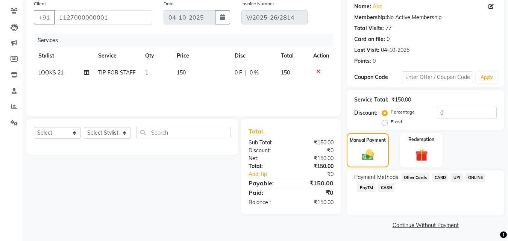
click at [459, 176] on span "UPI" at bounding box center [457, 177] width 12 height 9
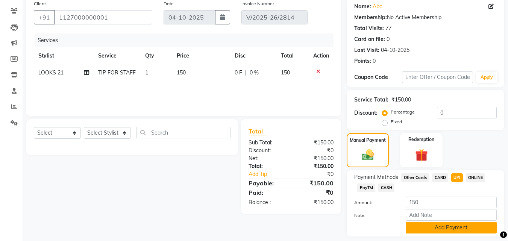
click at [467, 222] on button "Add Payment" at bounding box center [451, 228] width 91 height 12
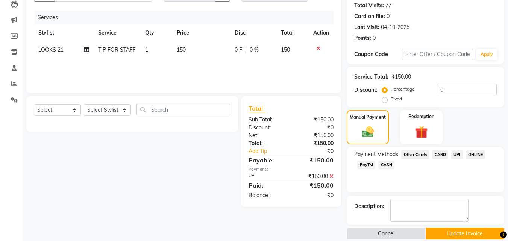
scroll to position [92, 0]
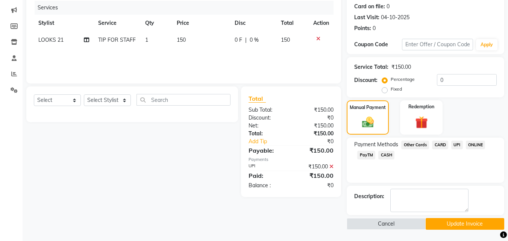
click at [481, 221] on button "Update Invoice" at bounding box center [465, 224] width 79 height 12
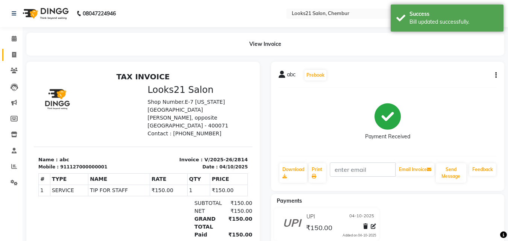
click at [9, 50] on link "Invoice" at bounding box center [11, 55] width 18 height 12
select select "service"
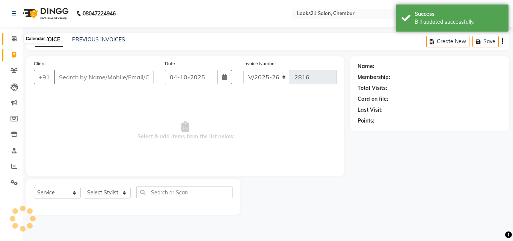
click at [12, 39] on icon at bounding box center [14, 39] width 5 height 6
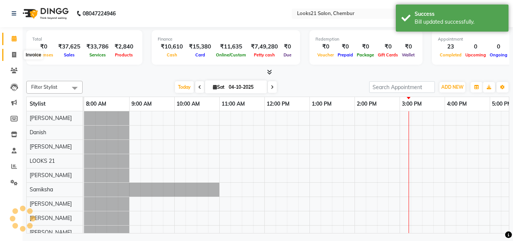
click at [13, 53] on icon at bounding box center [14, 55] width 4 height 6
select select "service"
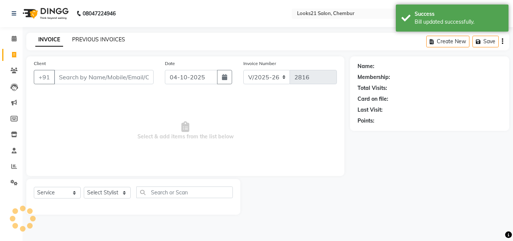
click at [74, 38] on link "PREVIOUS INVOICES" at bounding box center [98, 39] width 53 height 7
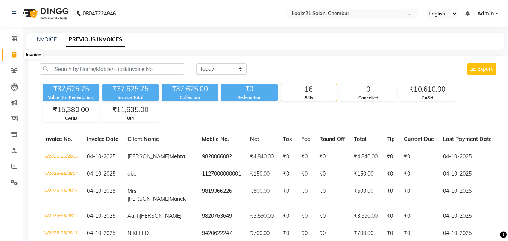
click at [12, 56] on icon at bounding box center [14, 55] width 4 height 6
select select "service"
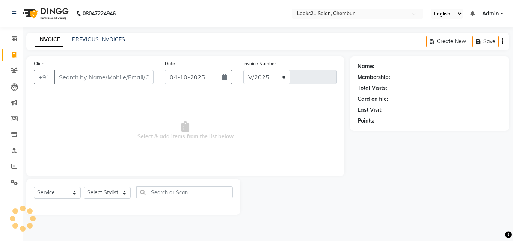
select select "844"
type input "2816"
click at [61, 74] on input "Client" at bounding box center [104, 77] width 100 height 14
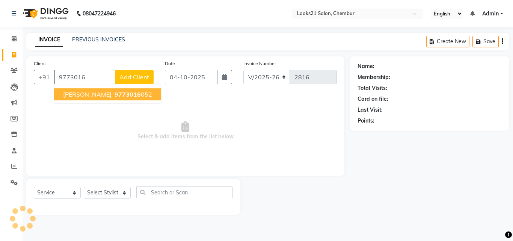
click at [79, 95] on span "Vishrudh Sharma" at bounding box center [87, 95] width 48 height 8
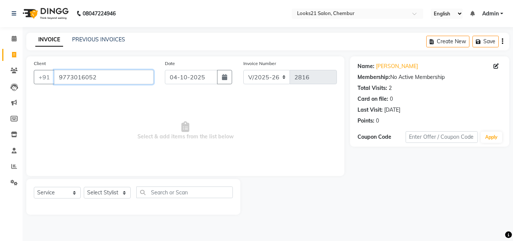
click at [136, 77] on input "9773016052" at bounding box center [104, 77] width 100 height 14
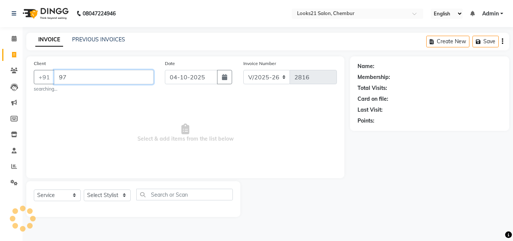
type input "9"
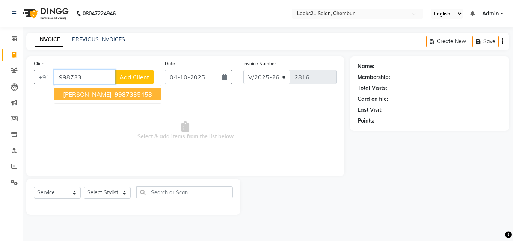
click at [89, 98] on span "Sayli Parikh" at bounding box center [87, 95] width 48 height 8
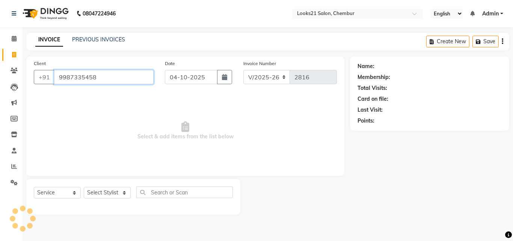
type input "9987335458"
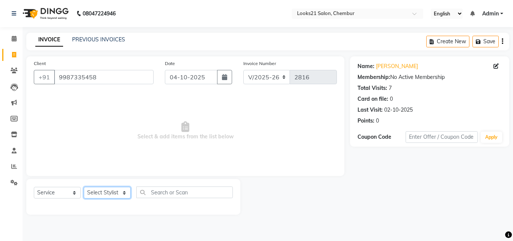
click at [107, 191] on select "Select Stylist Anwar Danish Janardhan LOOKS 21 sabiya khan Samiksha Shakil Shar…" at bounding box center [107, 193] width 47 height 12
select select "13888"
click at [84, 187] on select "Select Stylist Anwar Danish Janardhan LOOKS 21 sabiya khan Samiksha Shakil Shar…" at bounding box center [107, 193] width 47 height 12
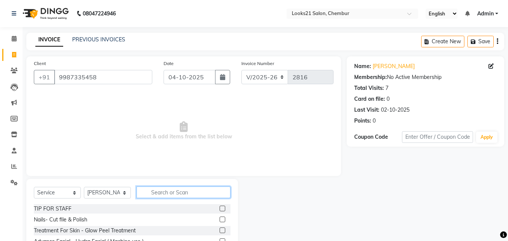
click at [161, 191] on input "text" at bounding box center [183, 192] width 94 height 12
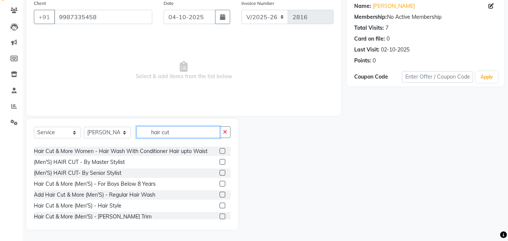
scroll to position [75, 0]
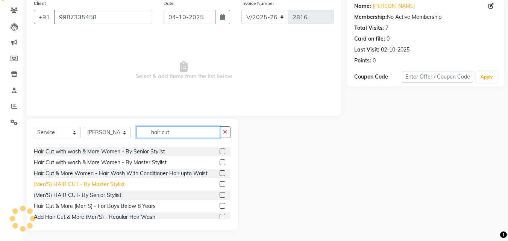
type input "hair cut"
click at [87, 180] on div "(Men'S) HAIR CUT - By Master Stylist" at bounding box center [79, 184] width 91 height 8
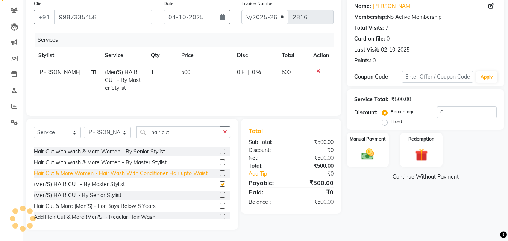
checkbox input "false"
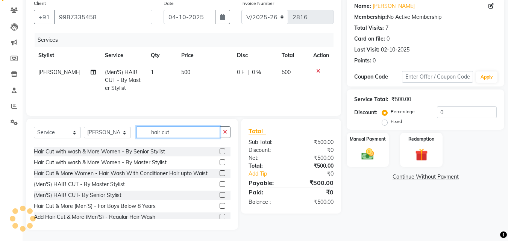
drag, startPoint x: 181, startPoint y: 132, endPoint x: 106, endPoint y: 123, distance: 76.1
click at [110, 124] on div "Select Service Product Membership Package Voucher Prepaid Gift Card Select Styl…" at bounding box center [132, 174] width 212 height 111
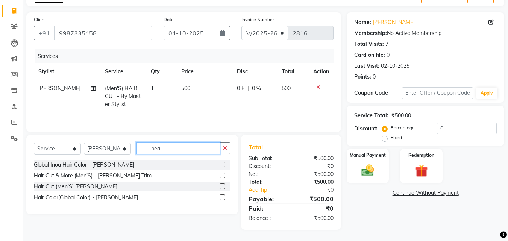
scroll to position [44, 0]
type input "bea"
click at [67, 188] on div "Hair Cut (Men'S) BEARD" at bounding box center [75, 187] width 83 height 8
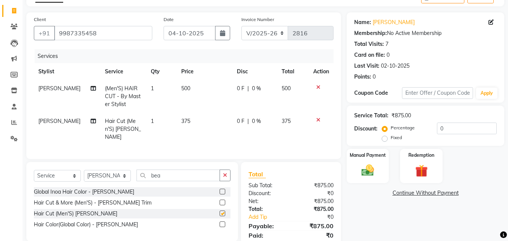
checkbox input "false"
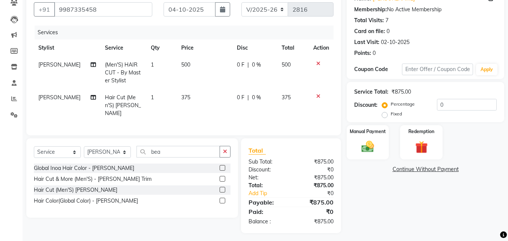
scroll to position [69, 0]
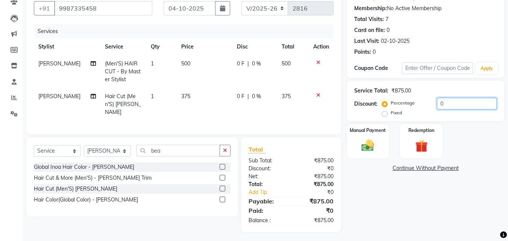
drag, startPoint x: 459, startPoint y: 106, endPoint x: 398, endPoint y: 103, distance: 61.0
click at [398, 103] on div "Percentage Fixed 0" at bounding box center [439, 108] width 113 height 20
type input "20"
click at [366, 148] on img at bounding box center [367, 145] width 21 height 15
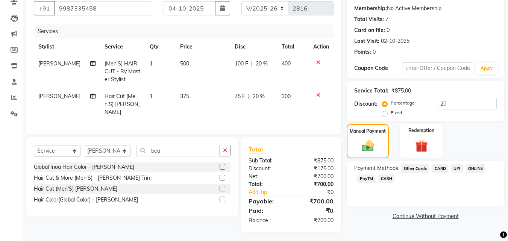
click at [387, 179] on span "CASH" at bounding box center [386, 178] width 16 height 9
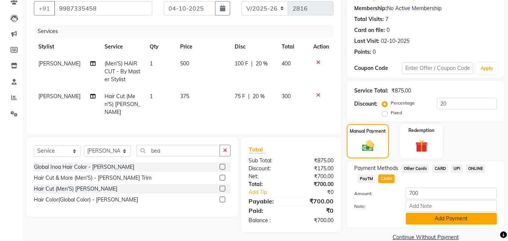
click at [426, 219] on button "Add Payment" at bounding box center [451, 219] width 91 height 12
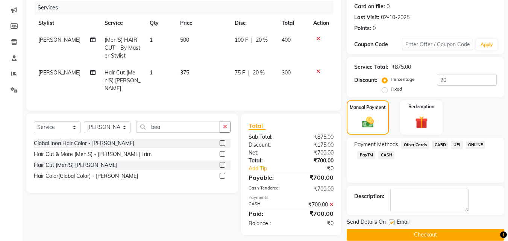
scroll to position [103, 0]
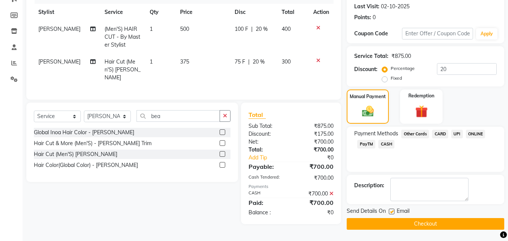
click at [439, 223] on button "Checkout" at bounding box center [426, 224] width 158 height 12
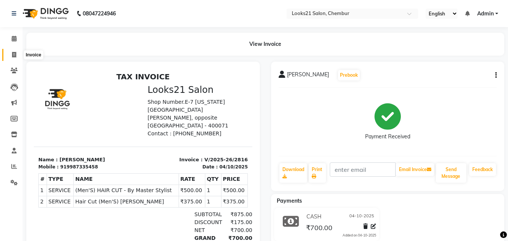
click at [15, 55] on icon at bounding box center [14, 55] width 4 height 6
select select "service"
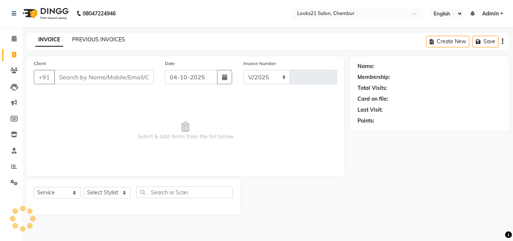
select select "844"
type input "2817"
click at [104, 39] on link "PREVIOUS INVOICES" at bounding box center [98, 39] width 53 height 7
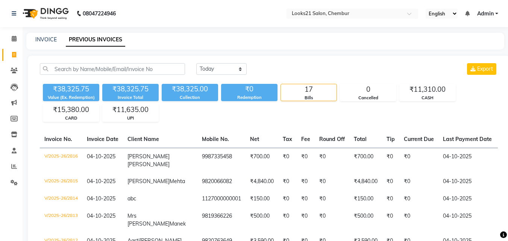
scroll to position [211, 0]
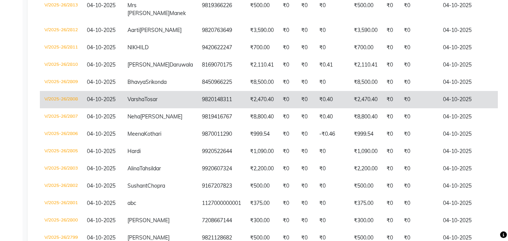
click at [297, 108] on td "₹0" at bounding box center [306, 99] width 18 height 17
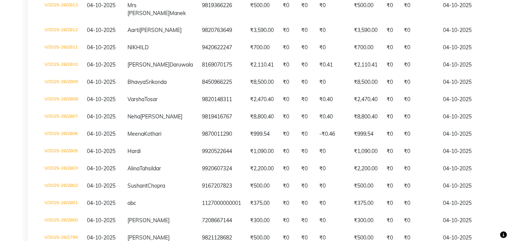
click at [507, 3] on div "Today Yesterday Custom Range Export ₹38,325.75 Value (Ex. Redemption) ₹38,325.7…" at bounding box center [269, 64] width 482 height 439
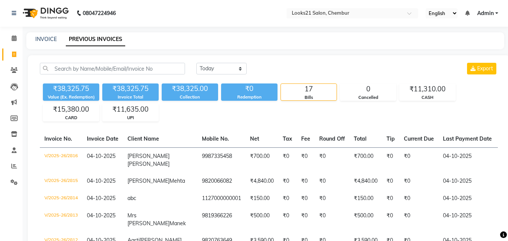
scroll to position [0, 0]
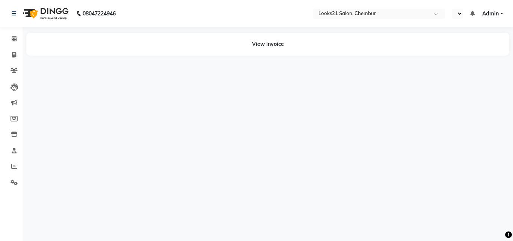
select select "en"
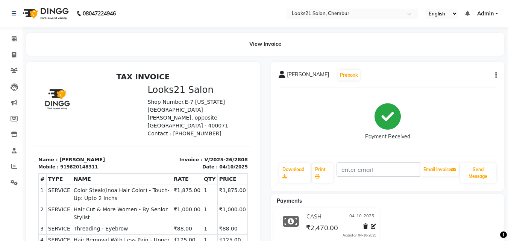
click at [496, 75] on icon "button" at bounding box center [496, 75] width 2 height 0
click at [461, 77] on div "Edit Item Staff" at bounding box center [458, 75] width 51 height 9
select select
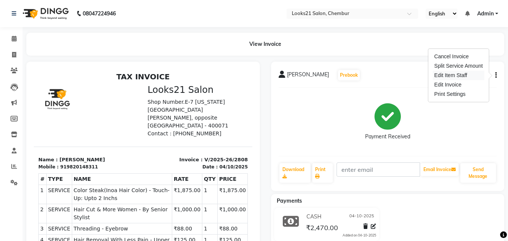
select select
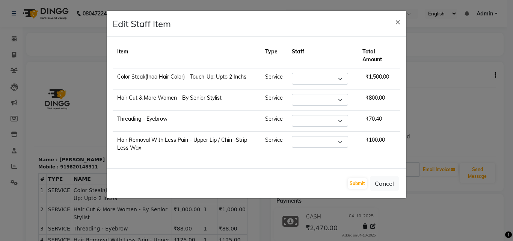
select select "13883"
select select "13886"
click at [382, 181] on button "Cancel" at bounding box center [384, 183] width 29 height 14
